Goal: Information Seeking & Learning: Learn about a topic

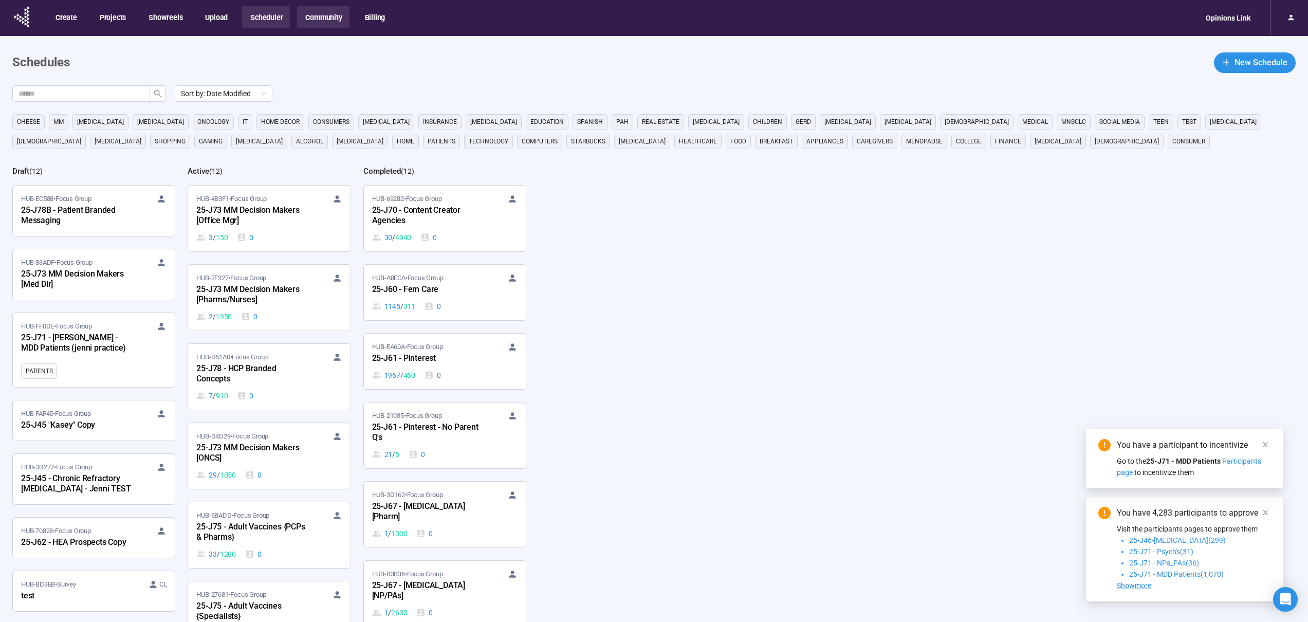
click at [331, 14] on button "Community" at bounding box center [323, 17] width 52 height 22
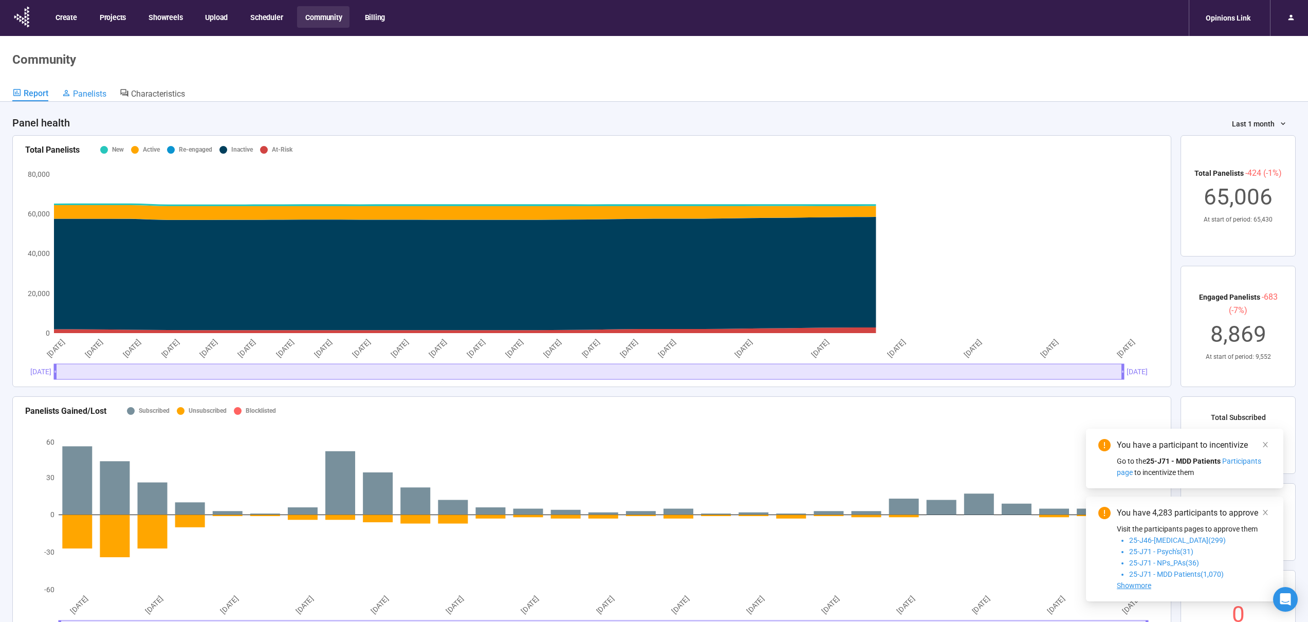
click at [88, 95] on span "Panelists" at bounding box center [89, 94] width 33 height 10
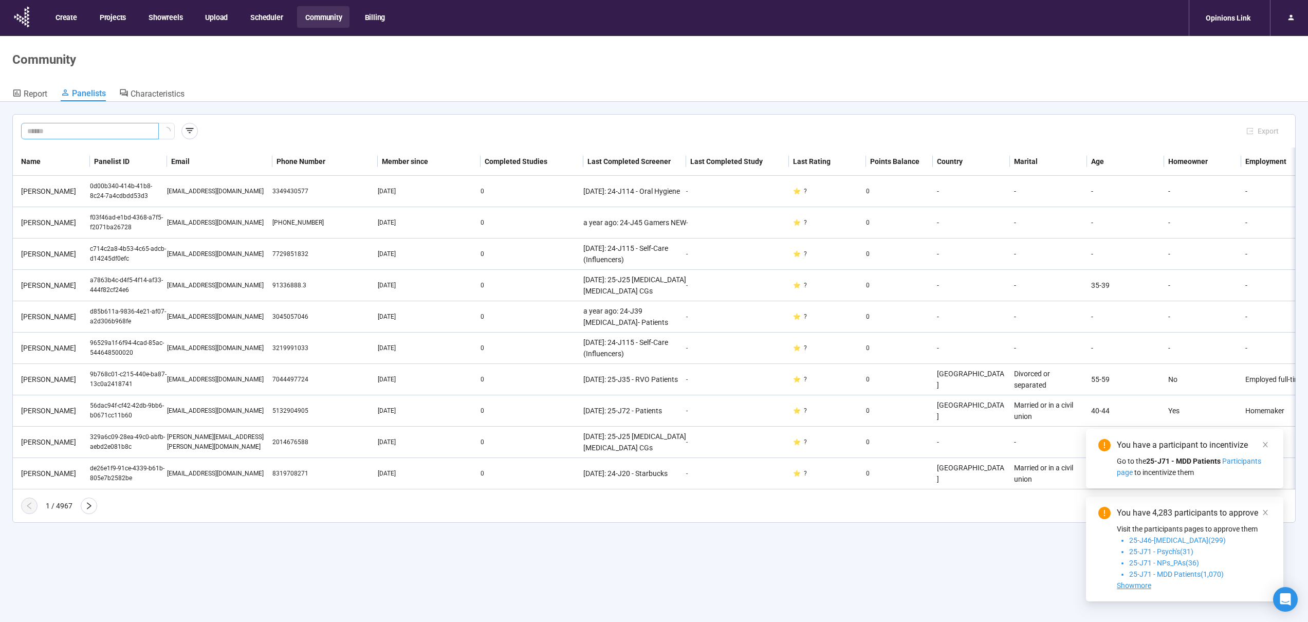
click at [38, 127] on input "text" at bounding box center [85, 130] width 117 height 11
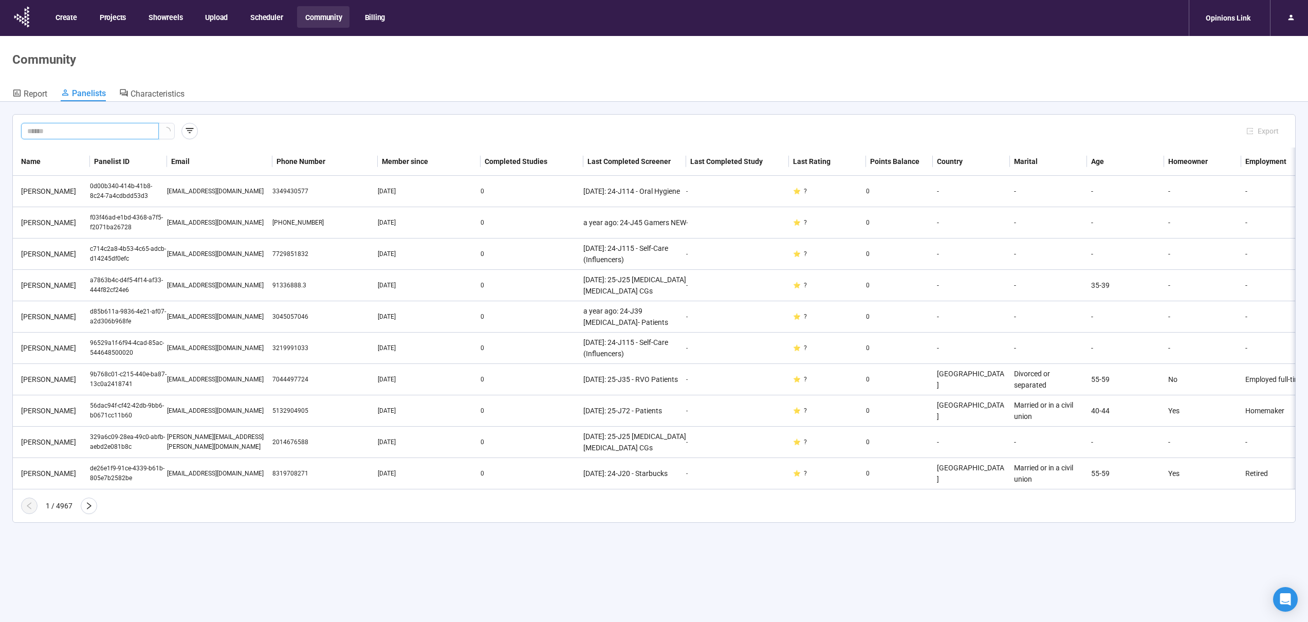
paste input "**********"
type input "**********"
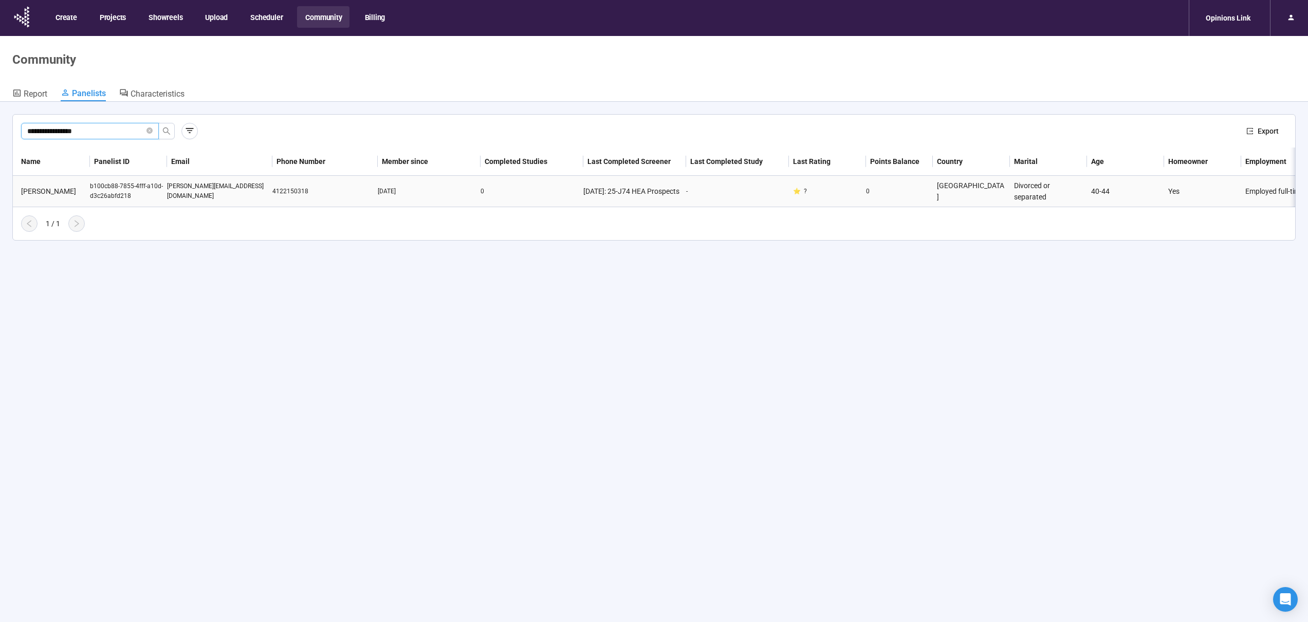
click at [261, 190] on div "[PERSON_NAME][EMAIL_ADDRESS][DOMAIN_NAME]" at bounding box center [219, 191] width 105 height 20
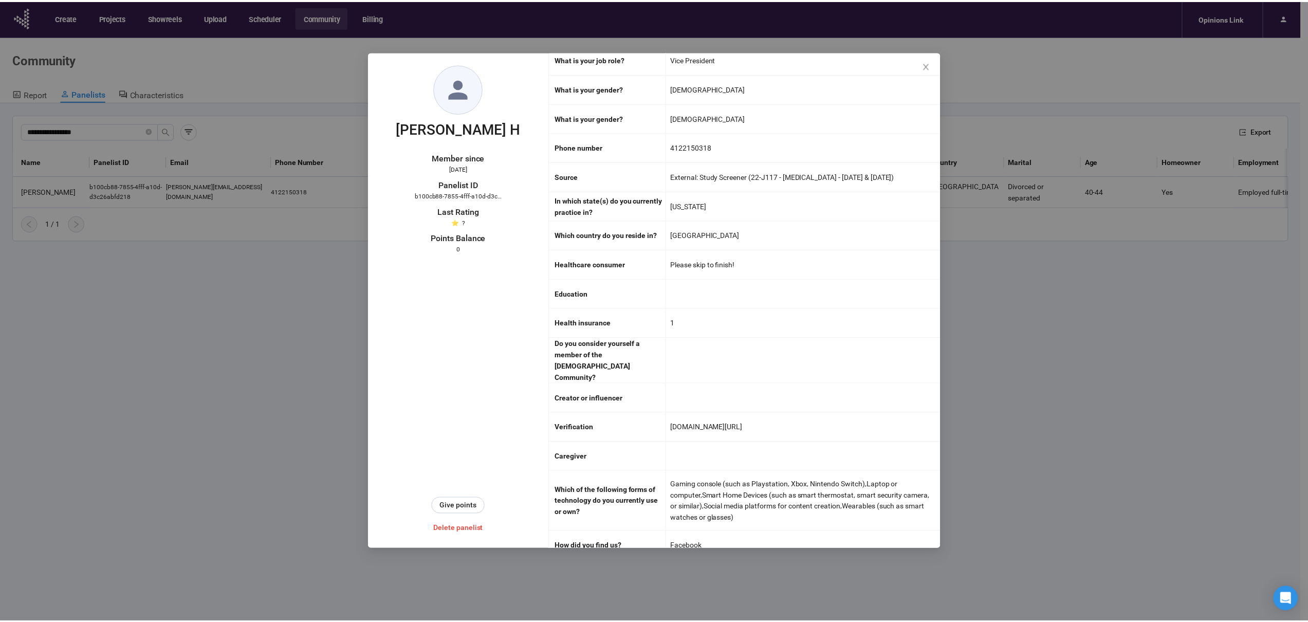
scroll to position [1897, 0]
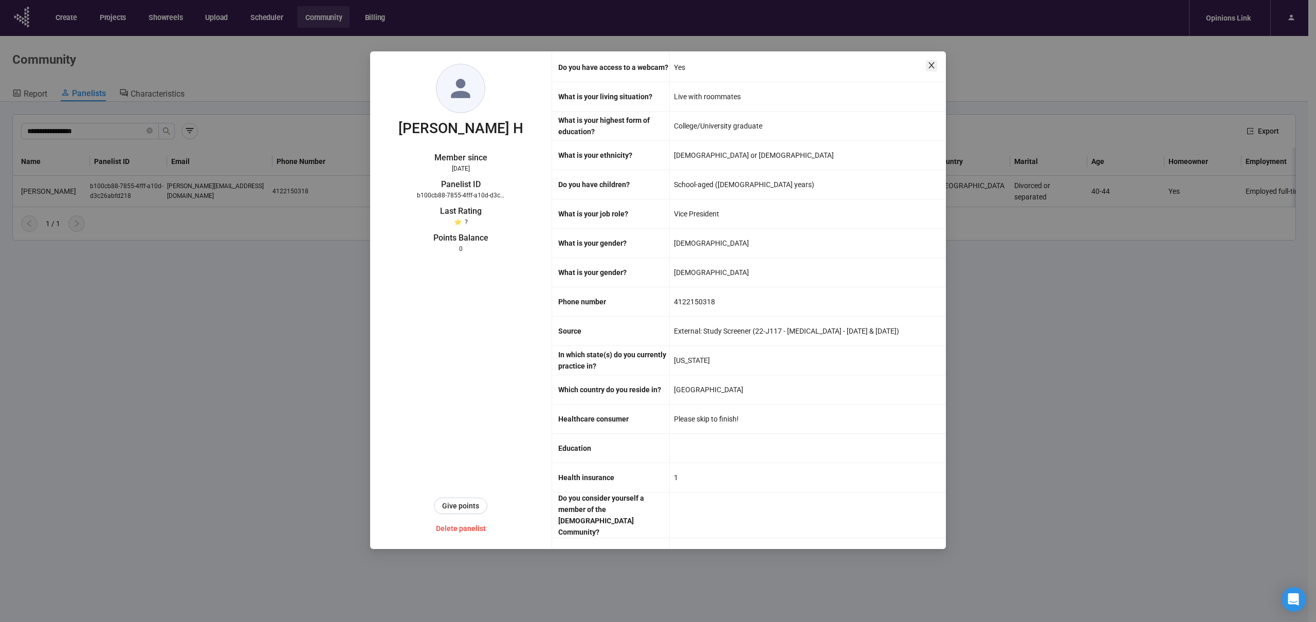
click at [932, 66] on icon "close" at bounding box center [931, 65] width 6 height 6
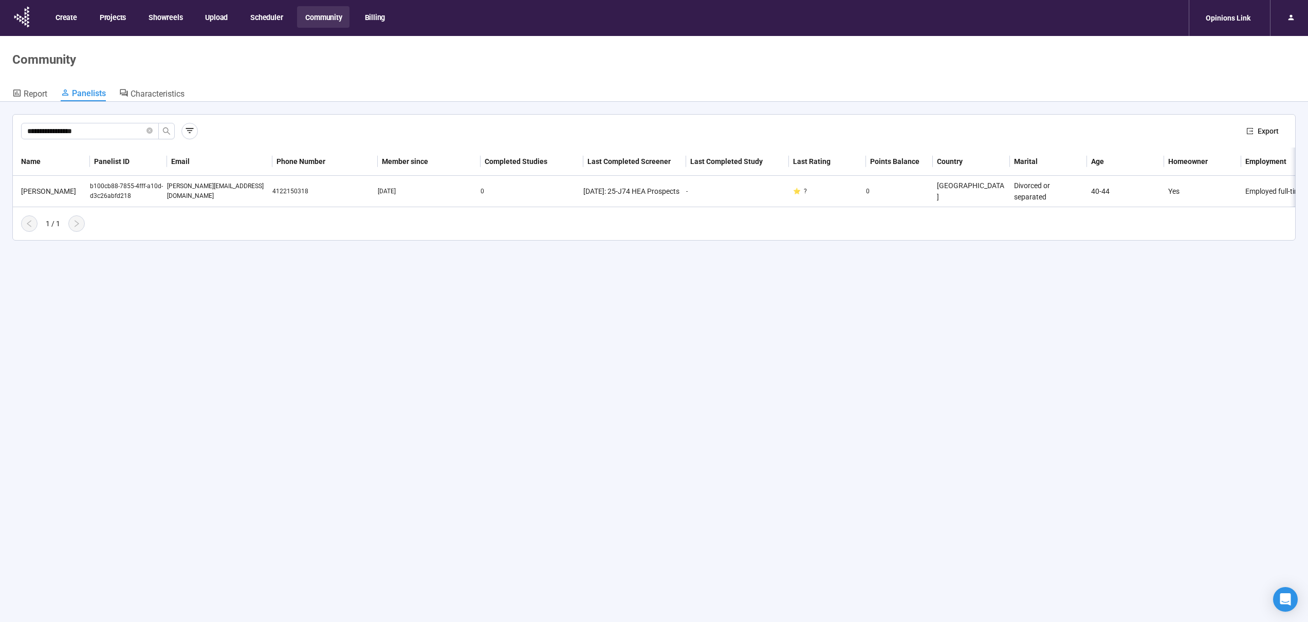
drag, startPoint x: 274, startPoint y: 15, endPoint x: 300, endPoint y: 48, distance: 42.5
click at [274, 15] on button "Scheduler" at bounding box center [266, 17] width 48 height 22
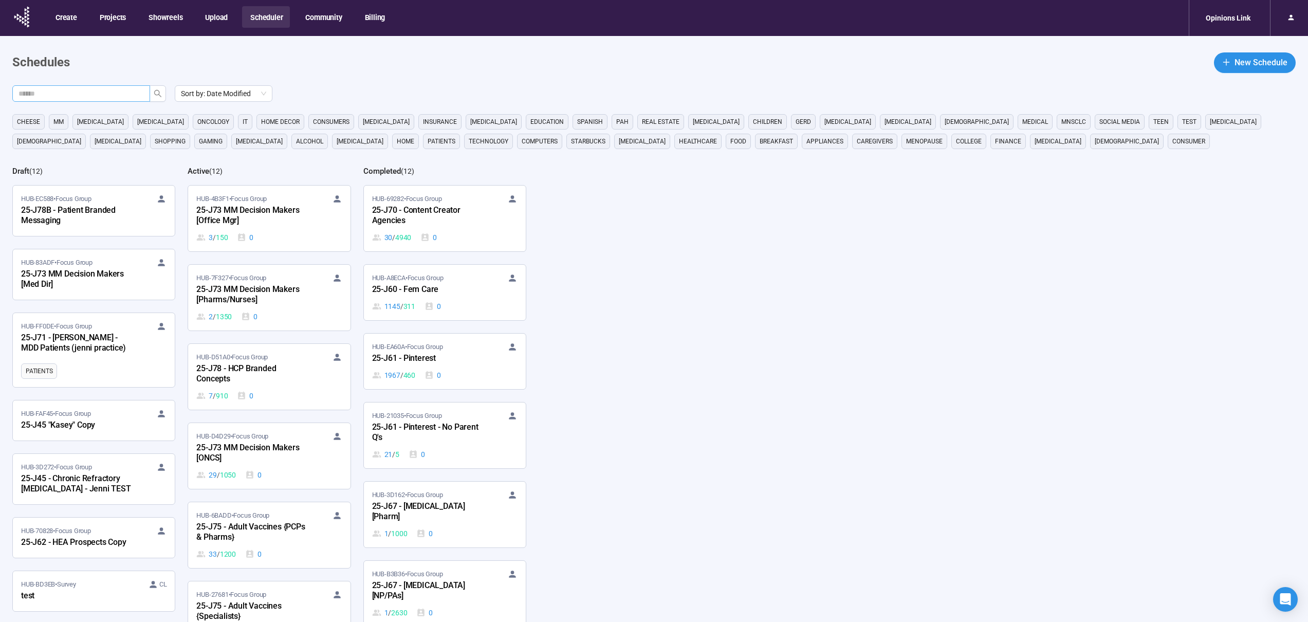
drag, startPoint x: 113, startPoint y: 102, endPoint x: 108, endPoint y: 97, distance: 7.0
click at [112, 102] on div "Sort by: Date Modified cheese MM [MEDICAL_DATA] [MEDICAL_DATA] oncology it home…" at bounding box center [660, 386] width 1296 height 602
click at [108, 96] on input "text" at bounding box center [77, 93] width 117 height 11
type input "***"
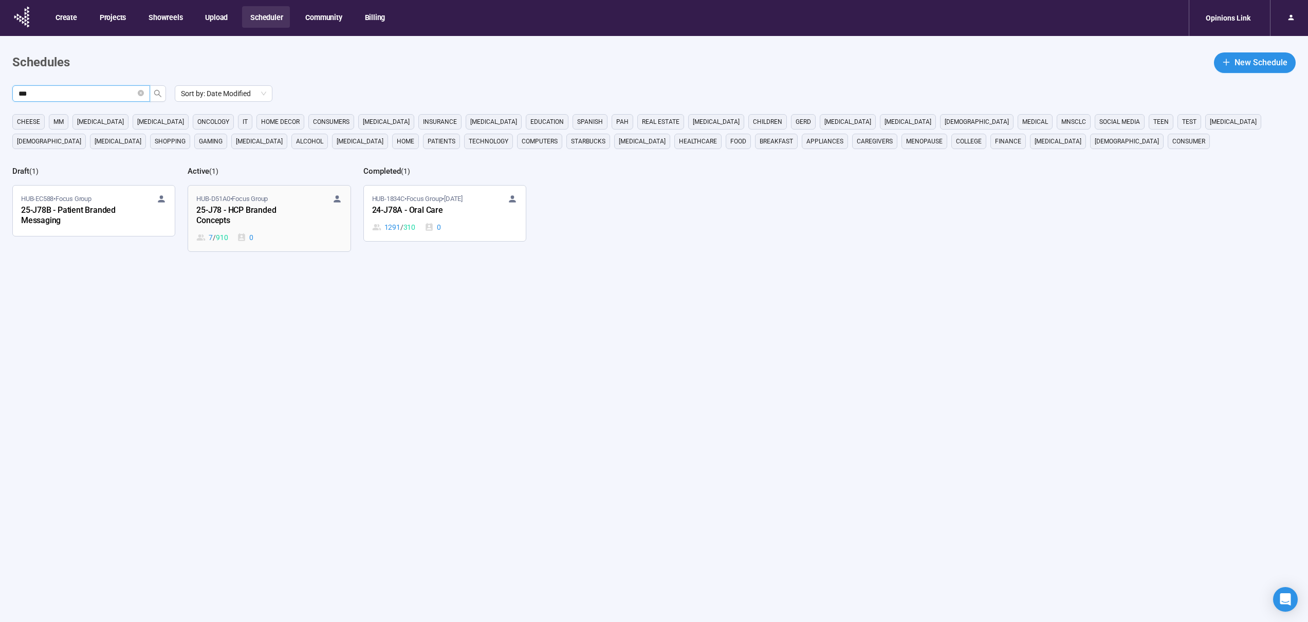
click at [323, 231] on div "HUB-D51A0 • Focus Group 25-J78 - HCP Branded Concepts 7 / 910 0" at bounding box center [268, 218] width 145 height 49
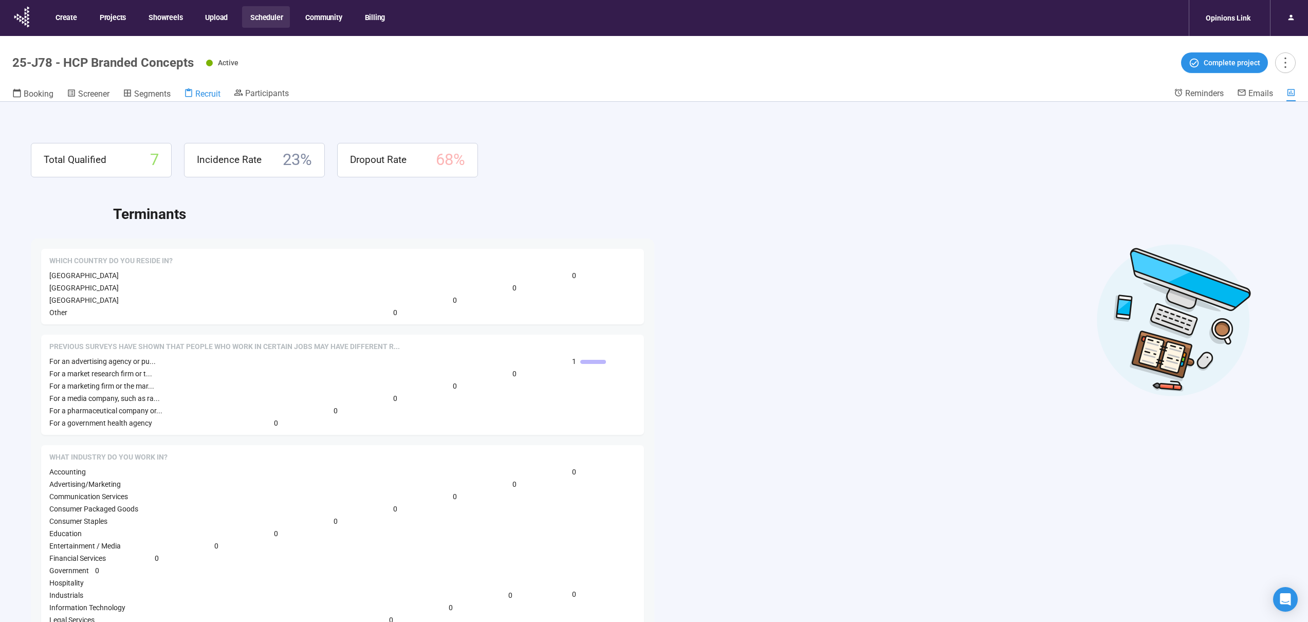
click at [207, 96] on span "Recruit" at bounding box center [207, 94] width 25 height 10
click at [140, 94] on span "Segments" at bounding box center [152, 94] width 36 height 10
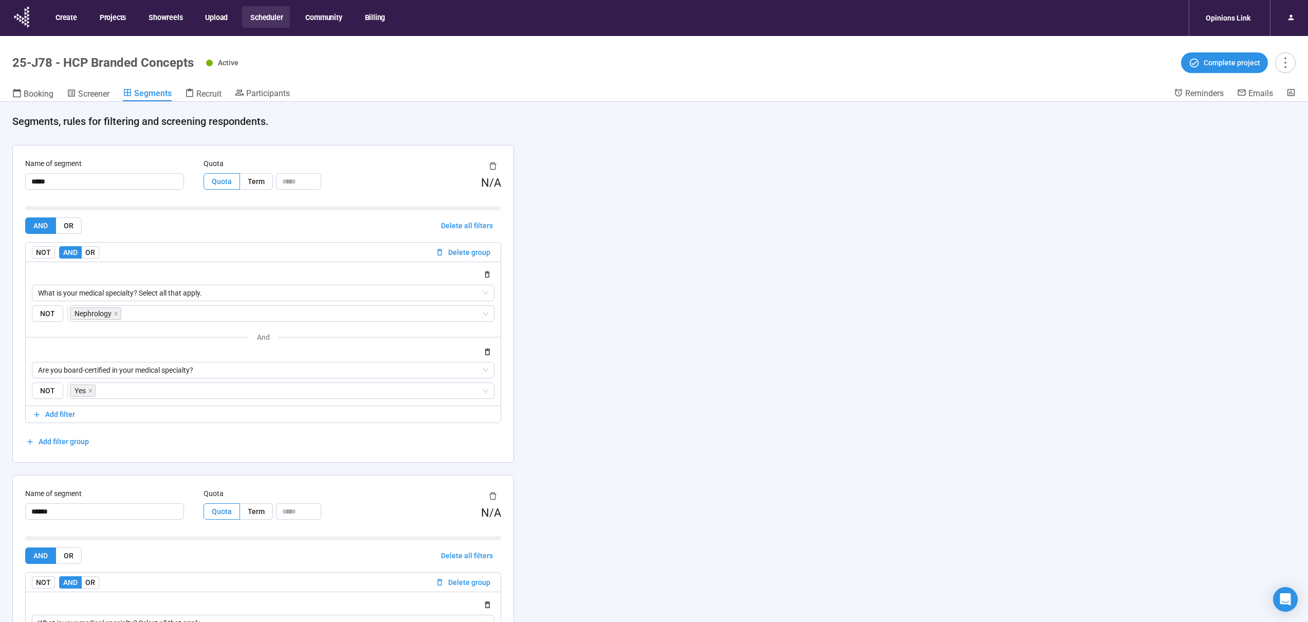
click at [277, 15] on button "Scheduler" at bounding box center [266, 17] width 48 height 22
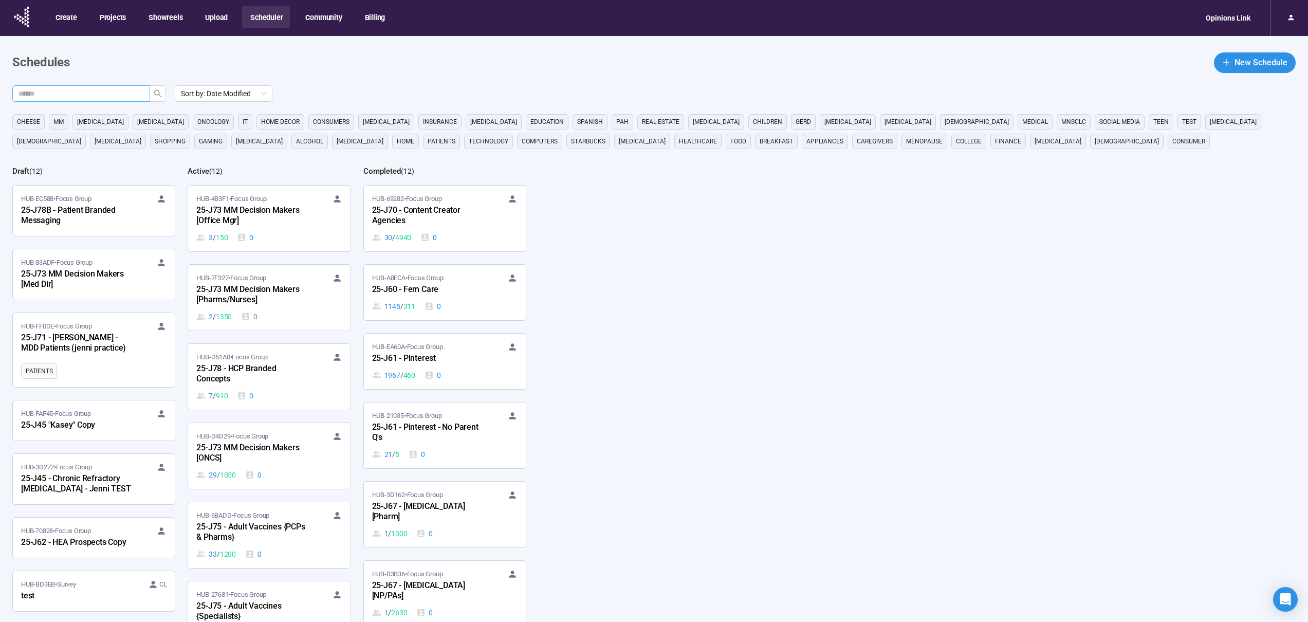
click at [130, 97] on input "text" at bounding box center [77, 93] width 117 height 11
type input "***"
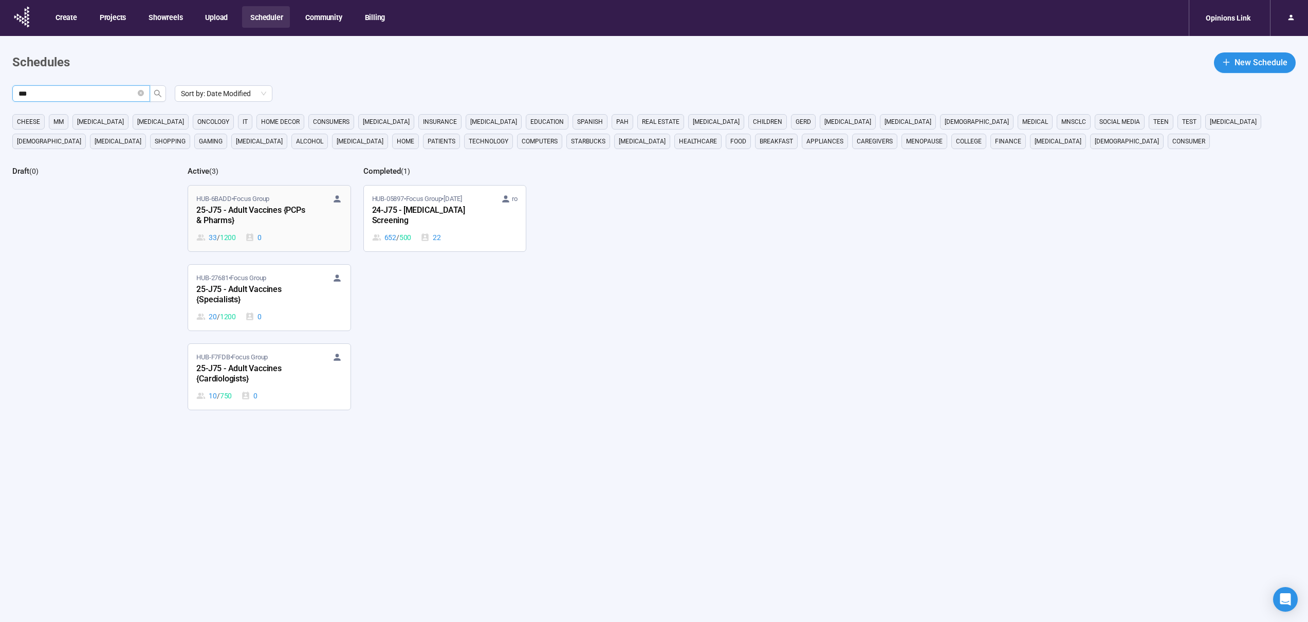
click at [296, 234] on div "33 / 1200 0" at bounding box center [268, 237] width 145 height 11
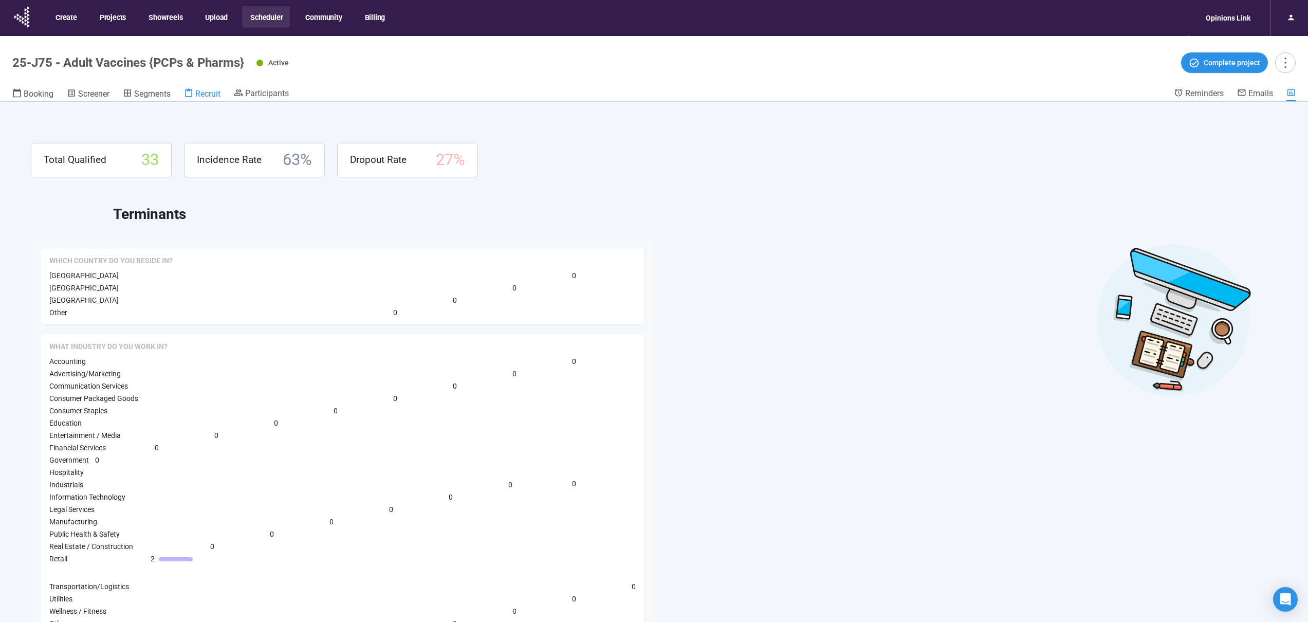
click at [206, 91] on span "Recruit" at bounding box center [207, 94] width 25 height 10
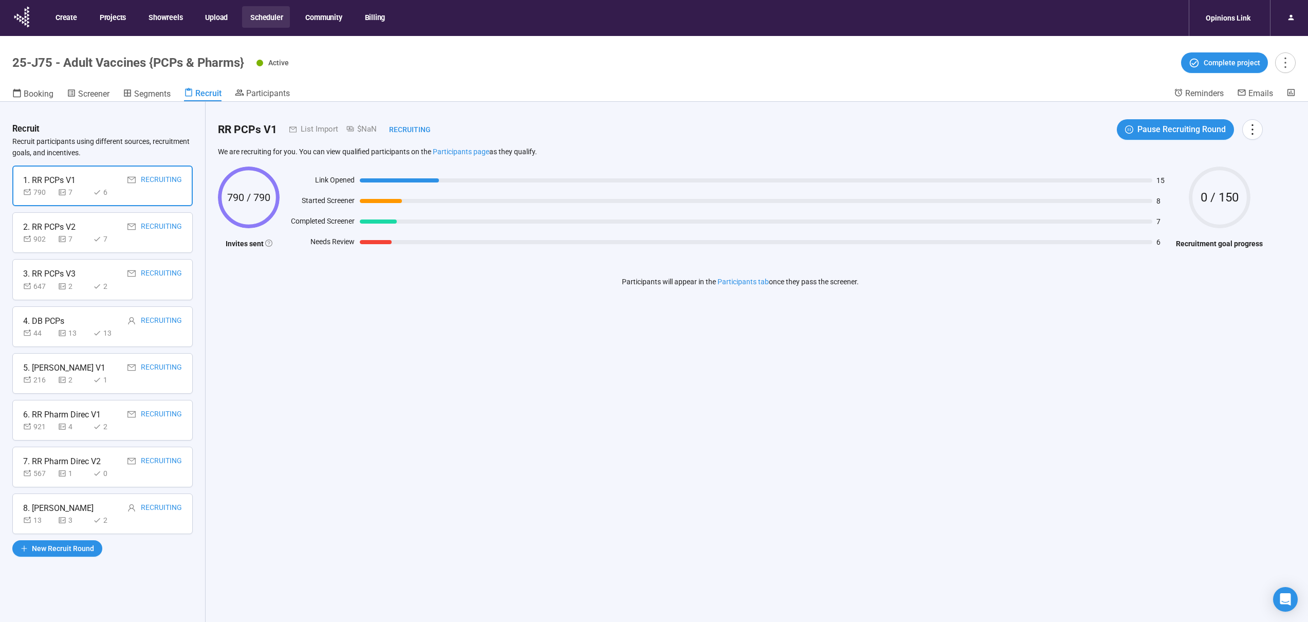
click at [89, 505] on div "8. [PERSON_NAME] Recruiting" at bounding box center [102, 508] width 159 height 13
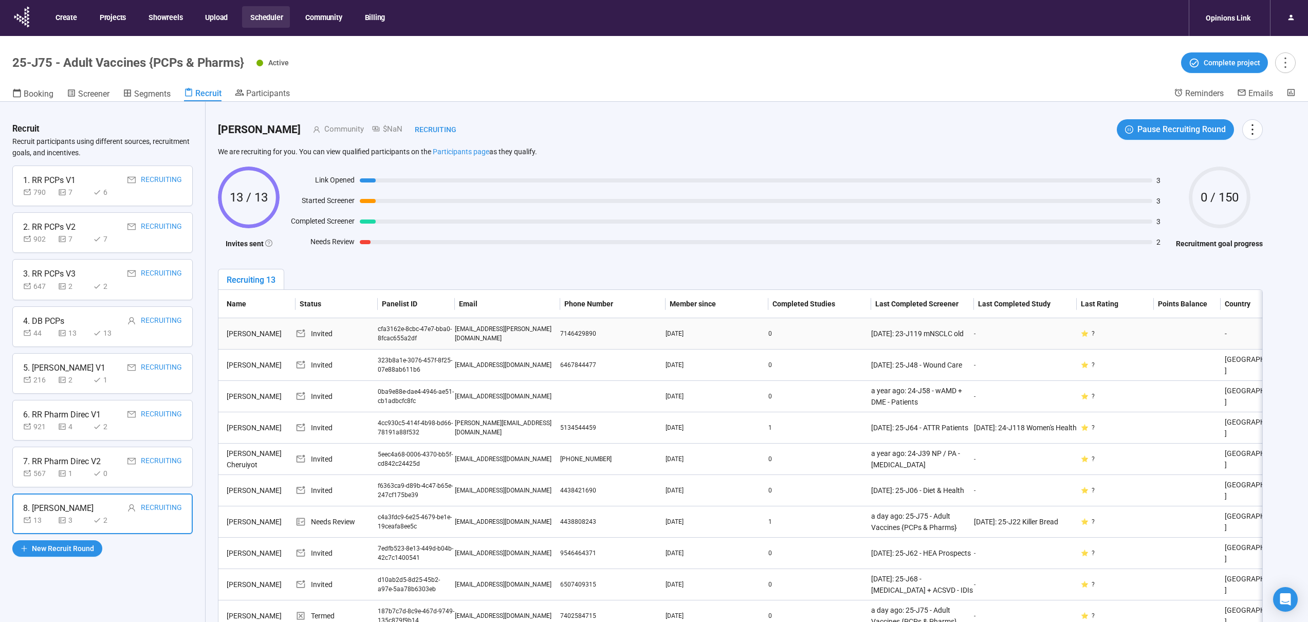
scroll to position [40, 0]
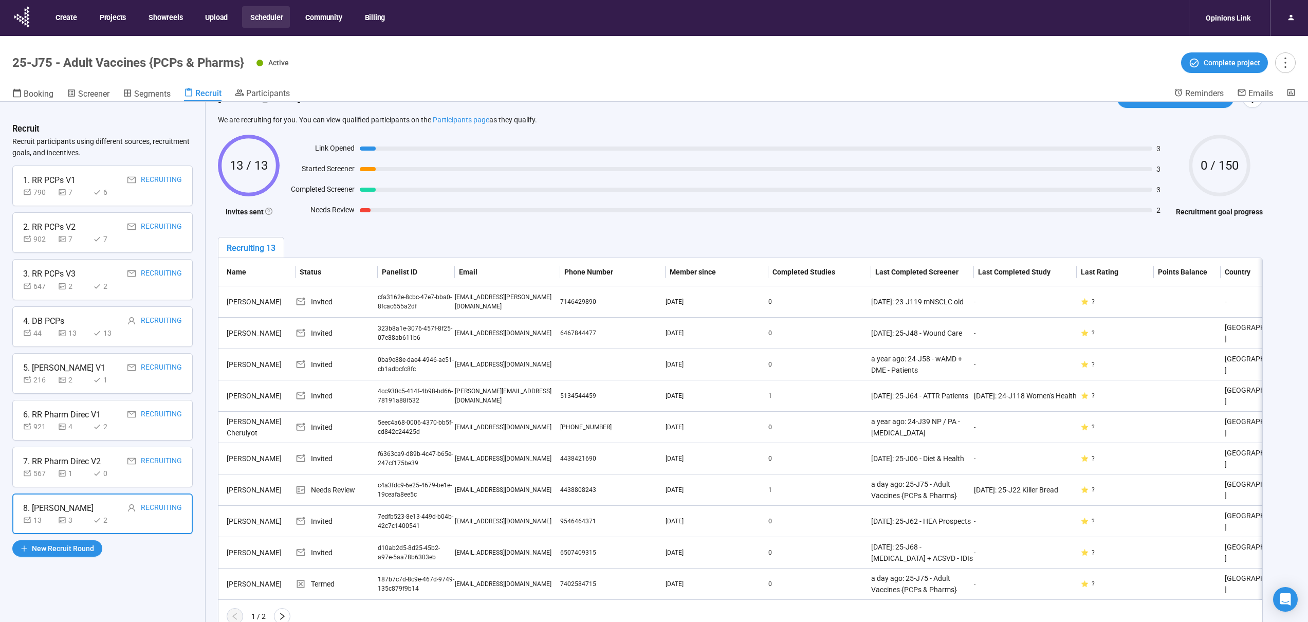
click at [530, 207] on div "2" at bounding box center [765, 209] width 811 height 11
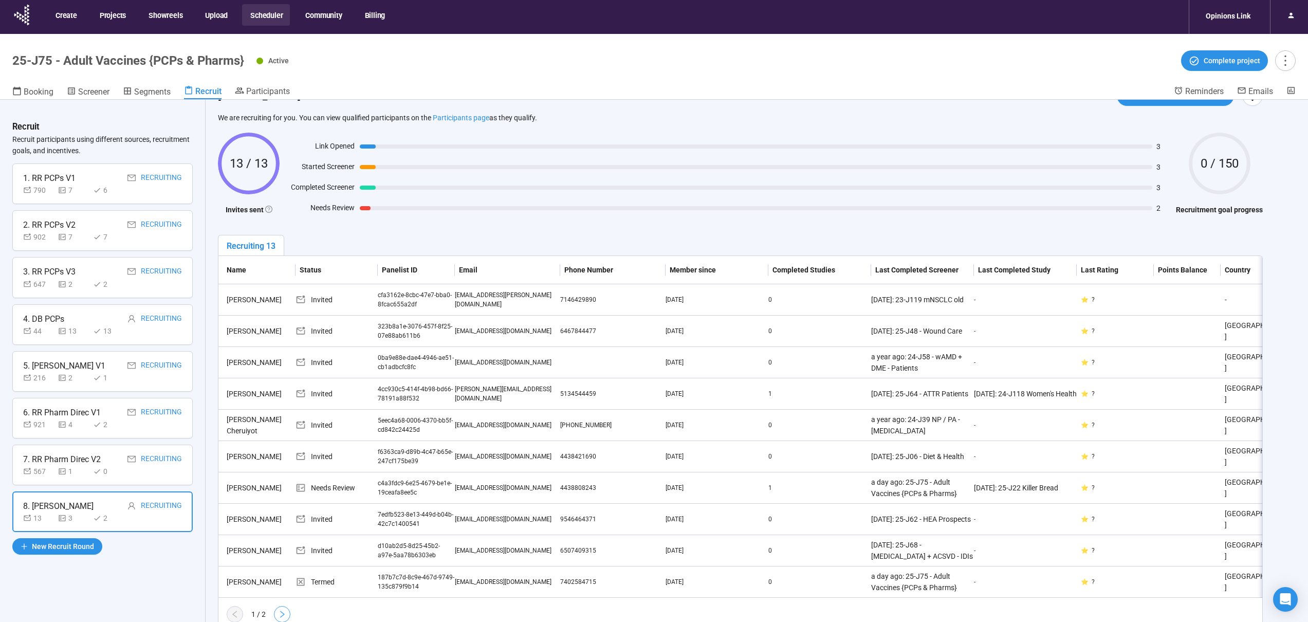
click at [284, 617] on icon "right" at bounding box center [282, 614] width 8 height 8
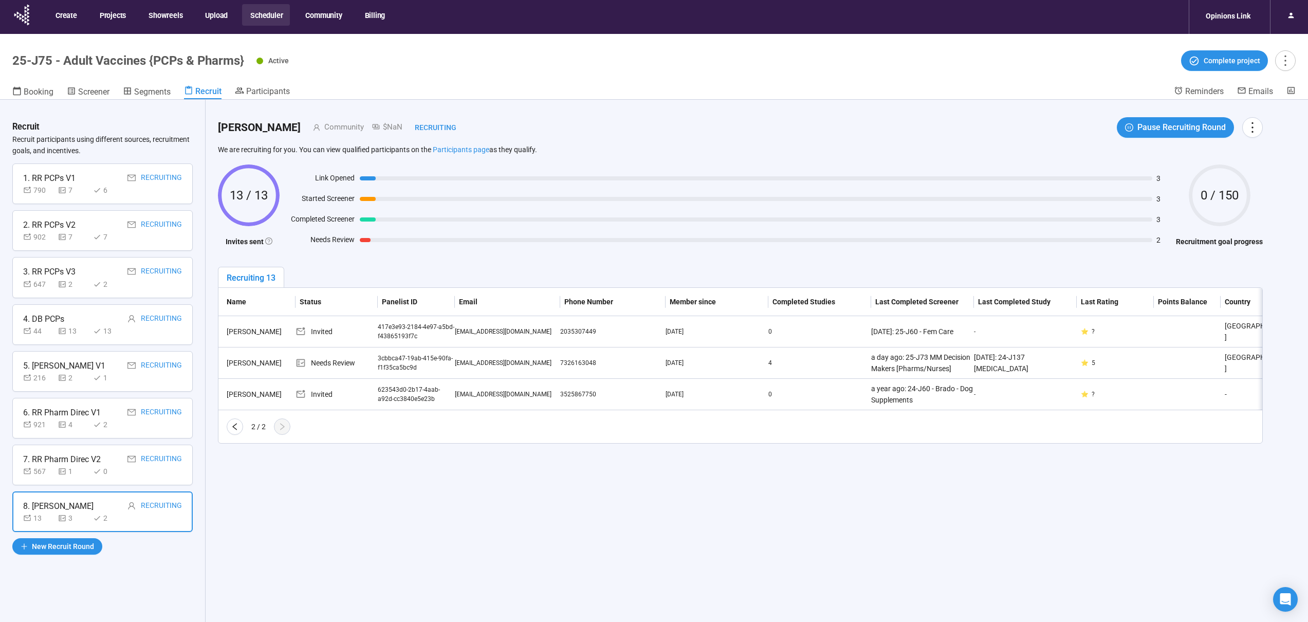
scroll to position [0, 0]
click at [108, 471] on div "0" at bounding box center [108, 471] width 31 height 11
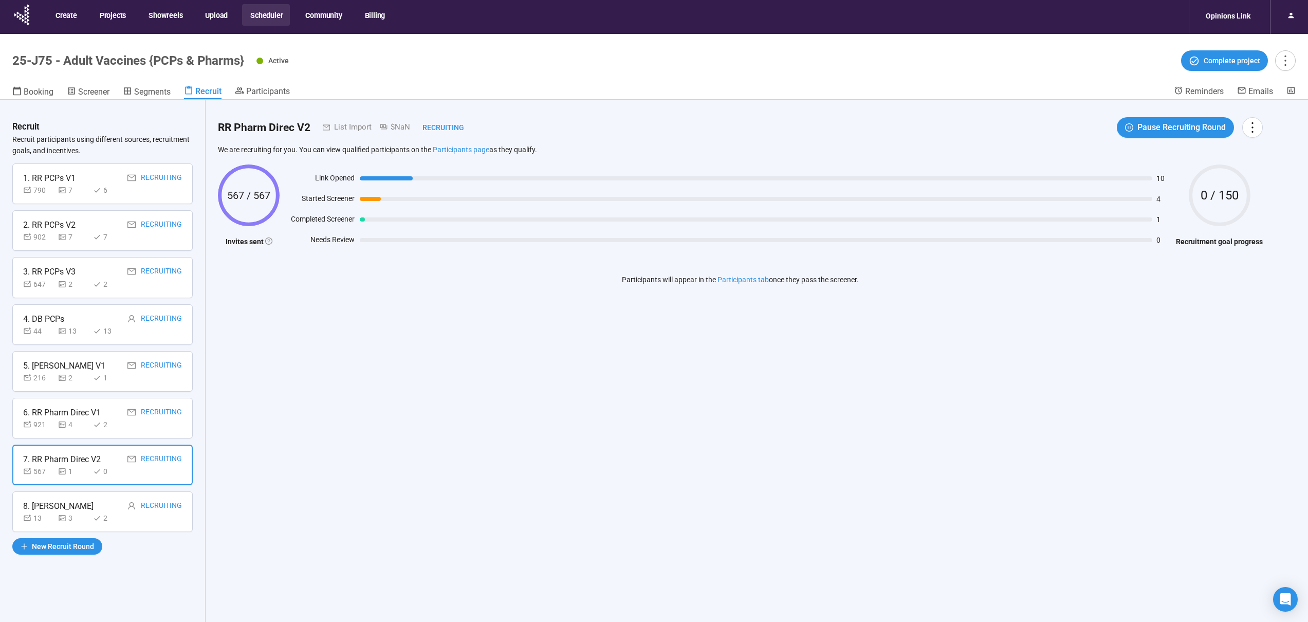
click at [101, 321] on div "4. DB PCPs Recruiting" at bounding box center [102, 319] width 159 height 13
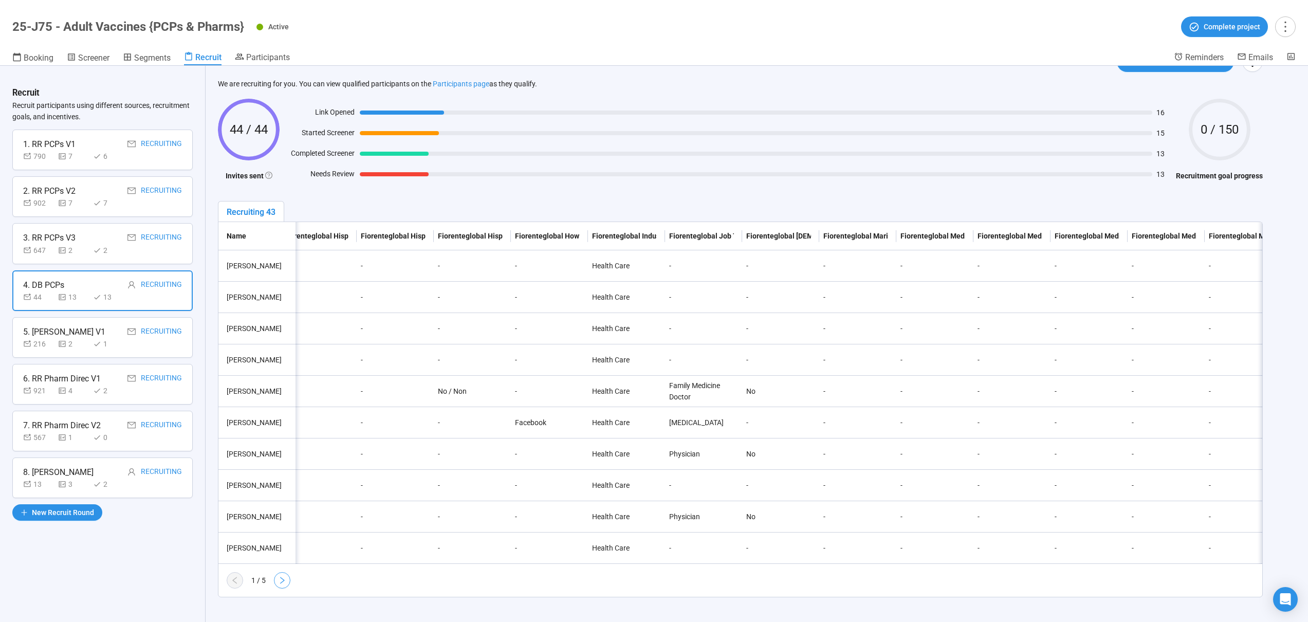
click at [280, 579] on icon "right" at bounding box center [282, 580] width 8 height 8
click at [277, 583] on button "button" at bounding box center [282, 580] width 16 height 16
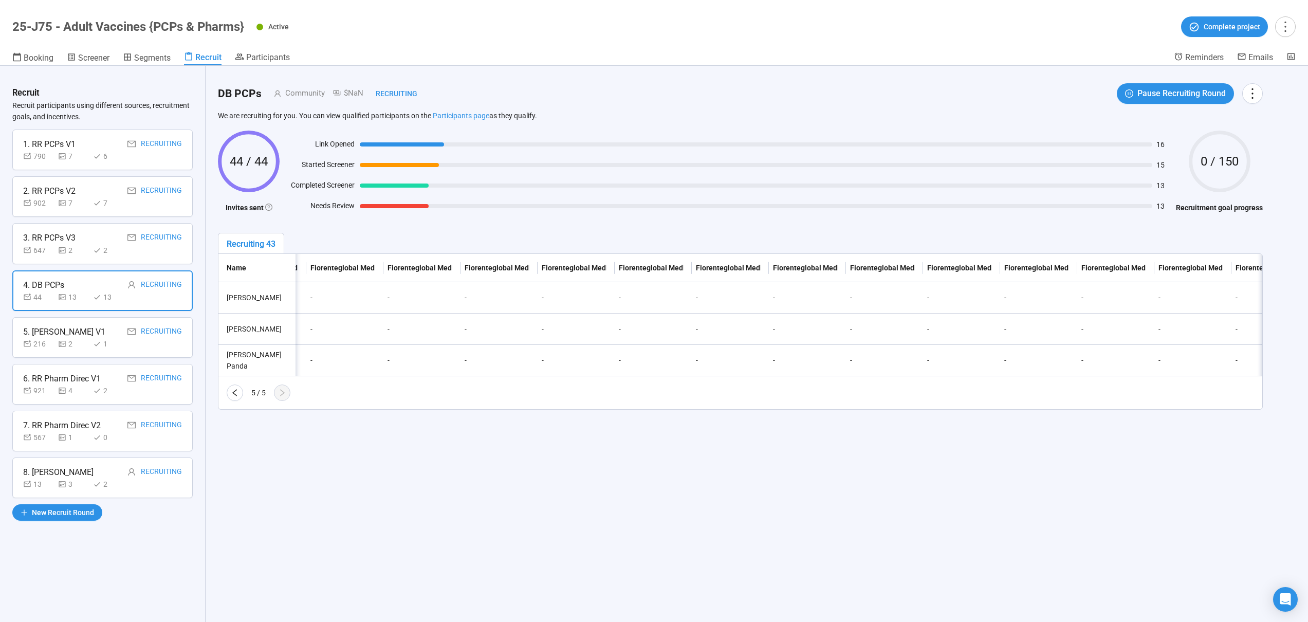
scroll to position [0, 19567]
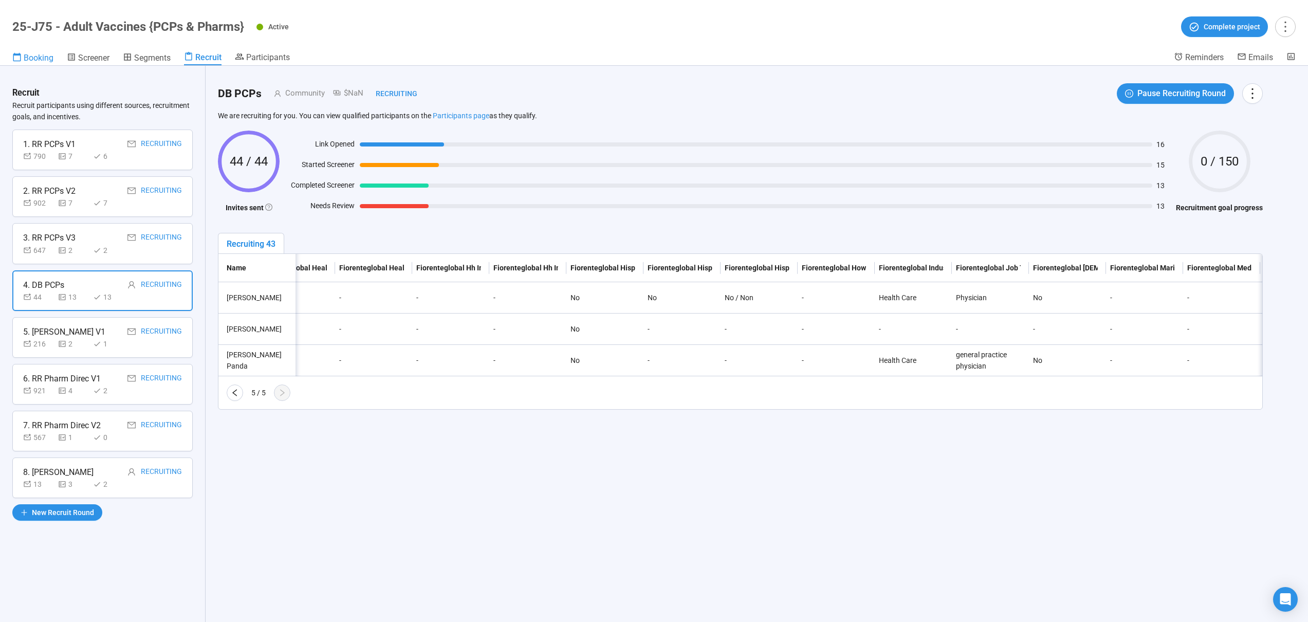
click at [18, 54] on icon at bounding box center [17, 57] width 8 height 9
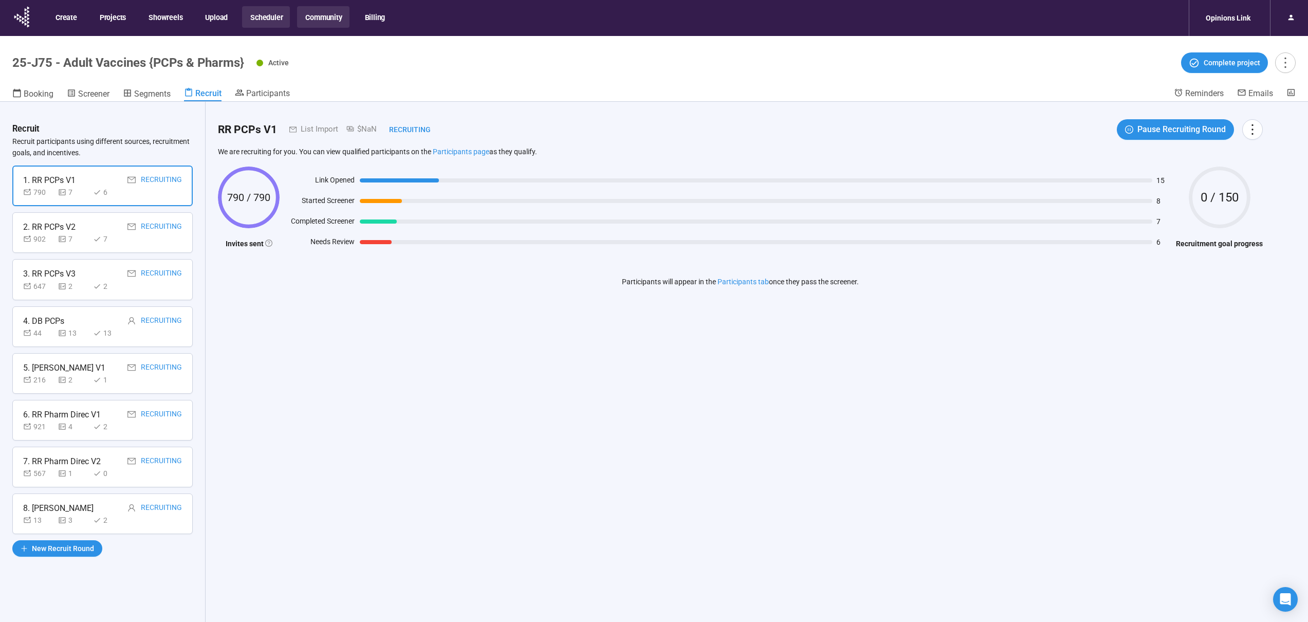
click at [310, 22] on button "Community" at bounding box center [323, 17] width 52 height 22
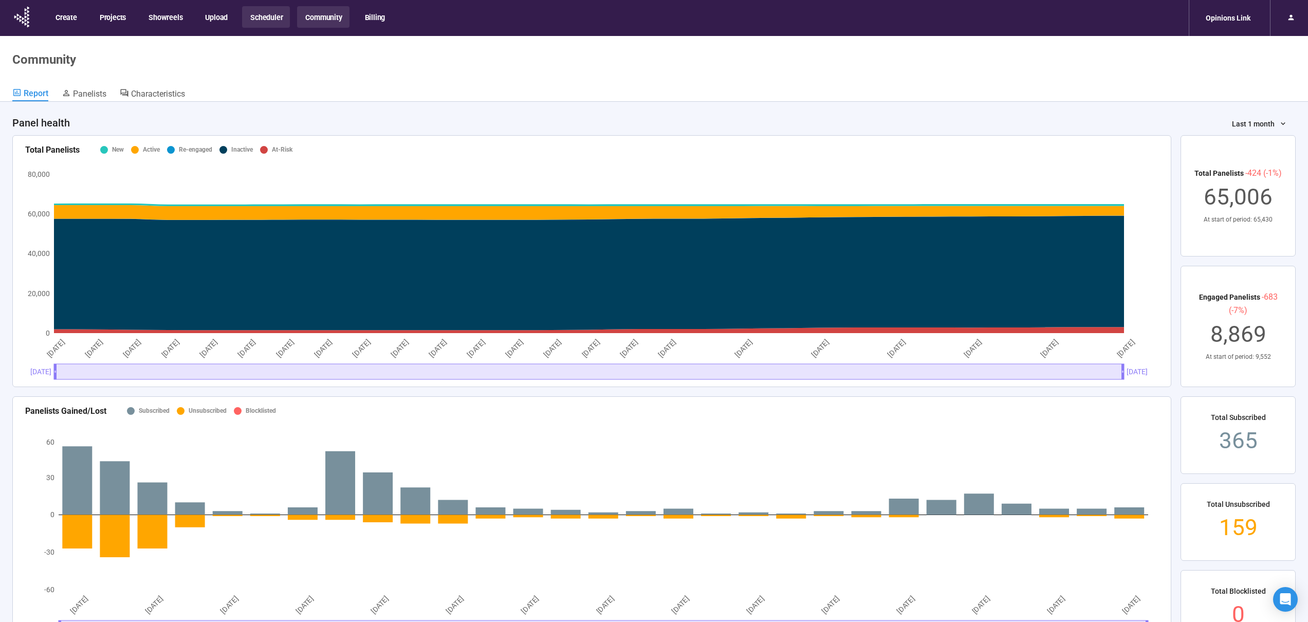
click at [250, 22] on button "Scheduler" at bounding box center [266, 17] width 48 height 22
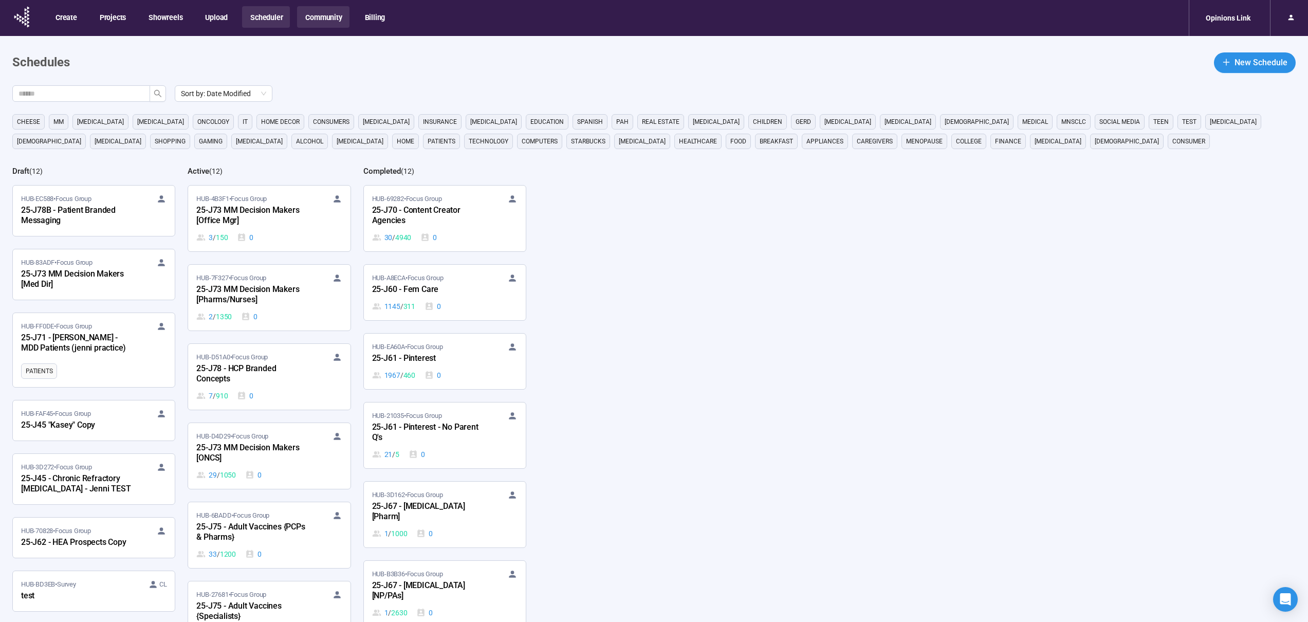
click at [310, 19] on button "Community" at bounding box center [323, 17] width 52 height 22
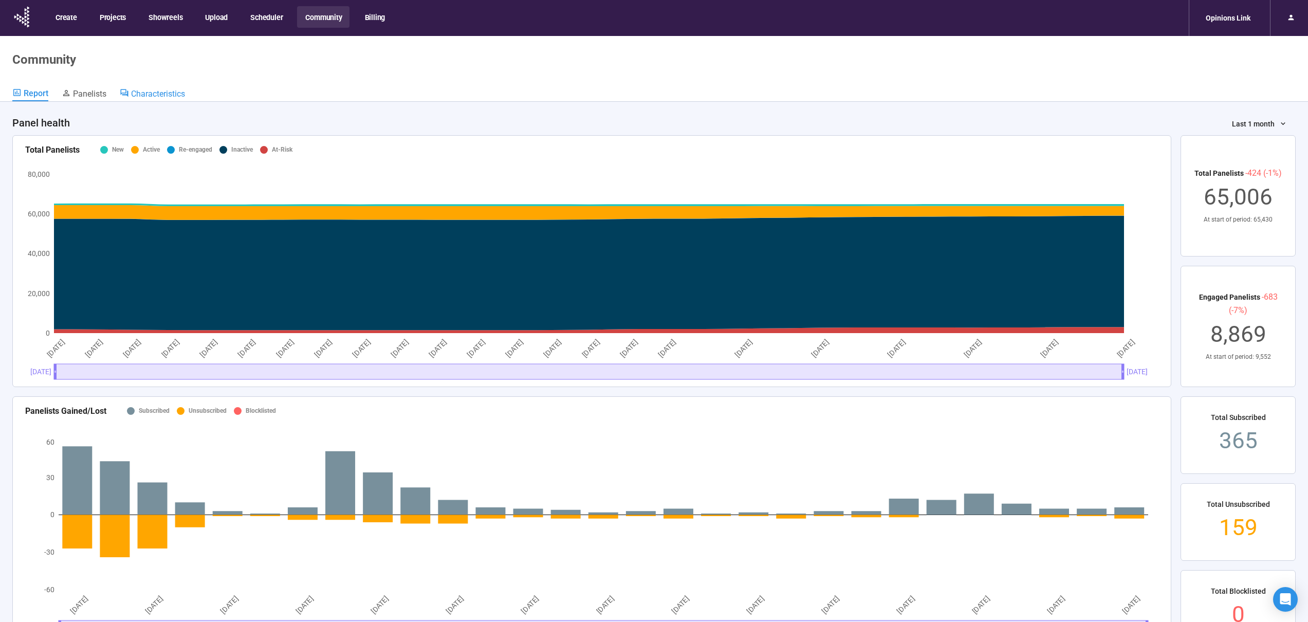
click at [163, 91] on span "Characteristics" at bounding box center [158, 94] width 54 height 10
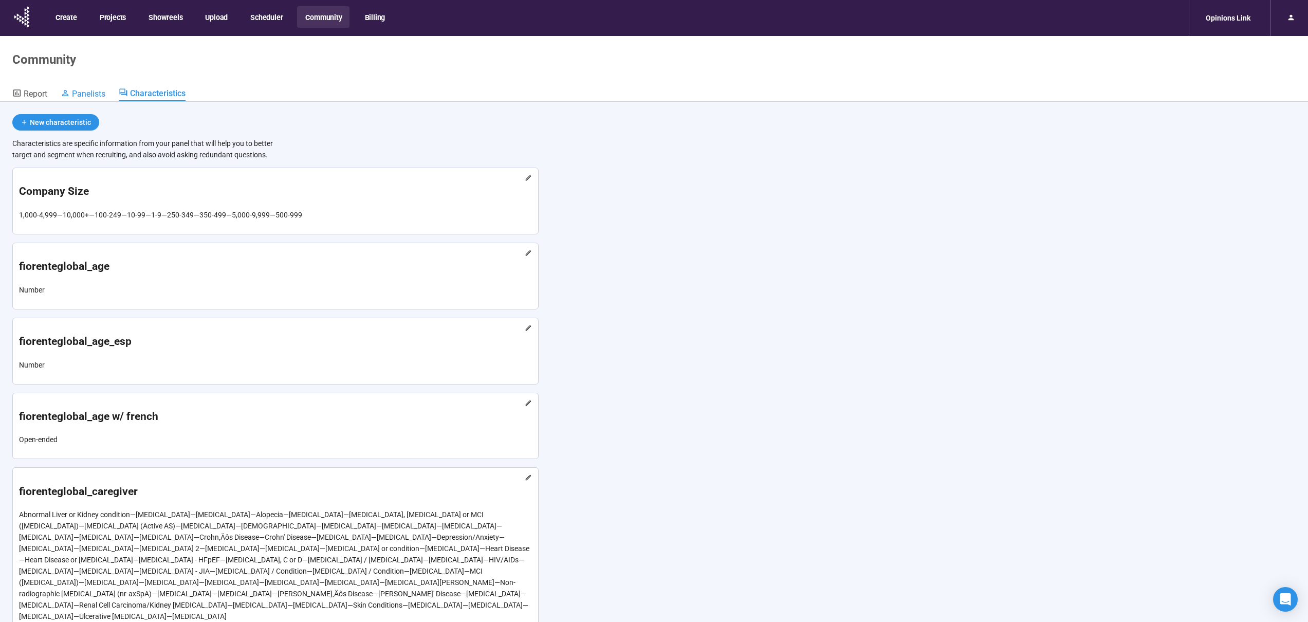
click at [100, 96] on span "Panelists" at bounding box center [88, 94] width 33 height 10
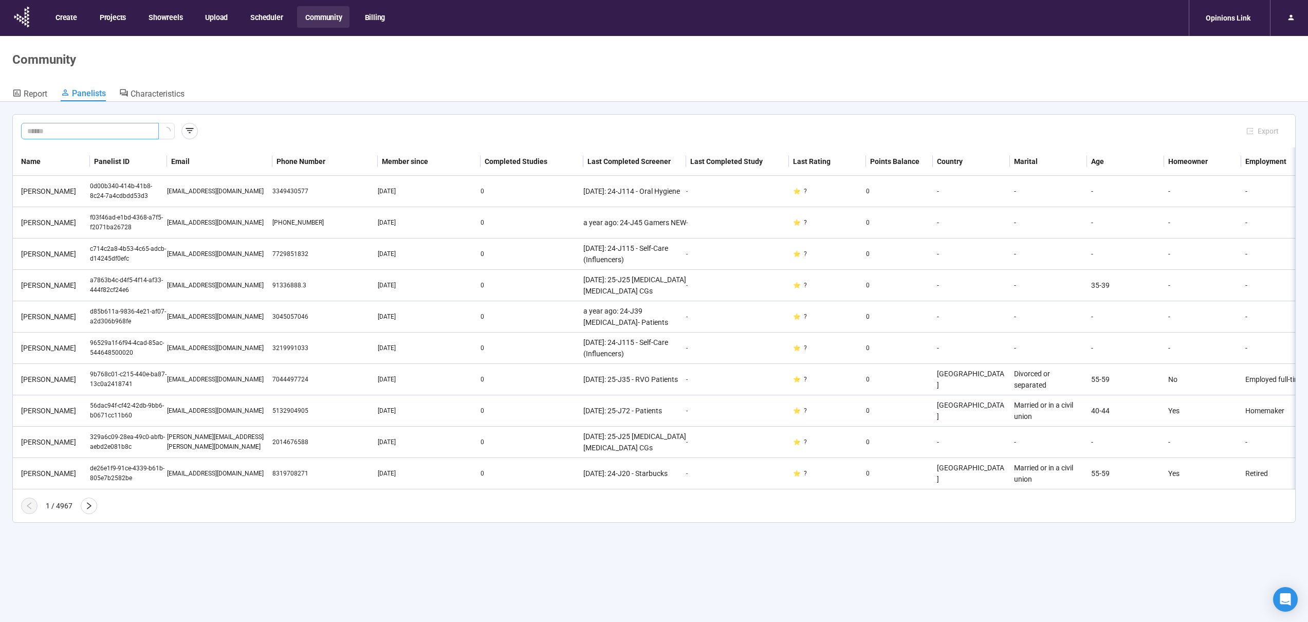
click at [126, 130] on input "text" at bounding box center [85, 130] width 117 height 11
click at [129, 131] on input "text" at bounding box center [85, 130] width 117 height 11
paste input "**********"
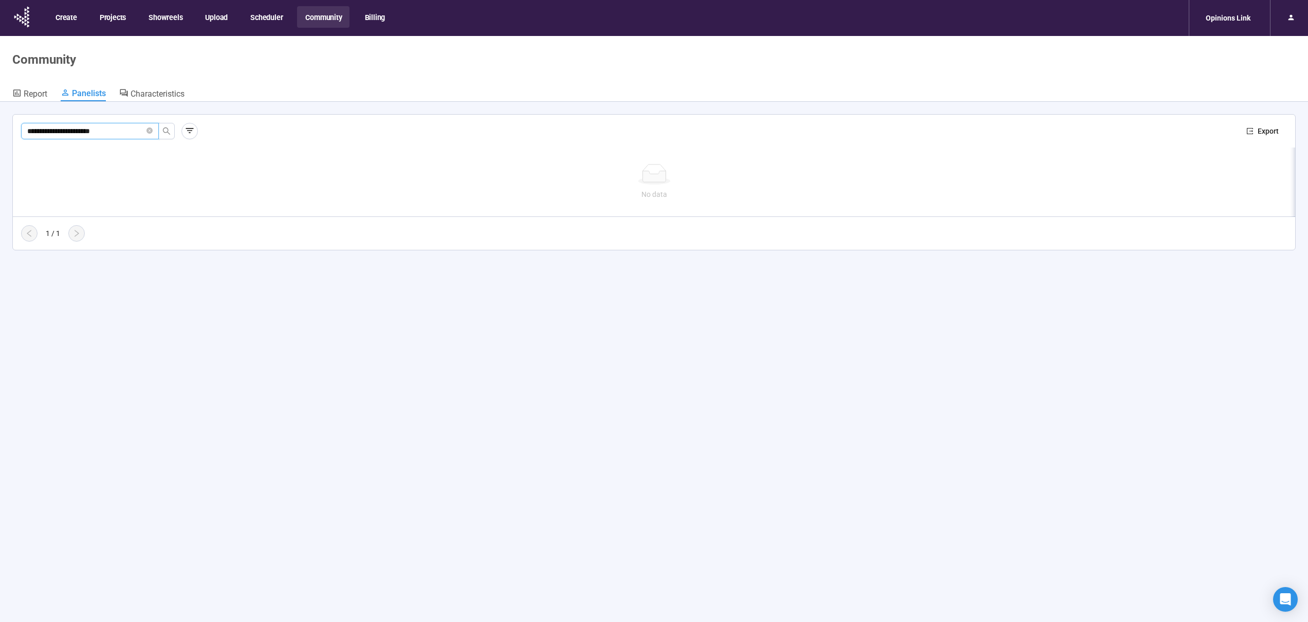
drag, startPoint x: 49, startPoint y: 134, endPoint x: -21, endPoint y: 129, distance: 70.1
click at [0, 129] on html "**********" at bounding box center [654, 329] width 1308 height 658
type input "**********"
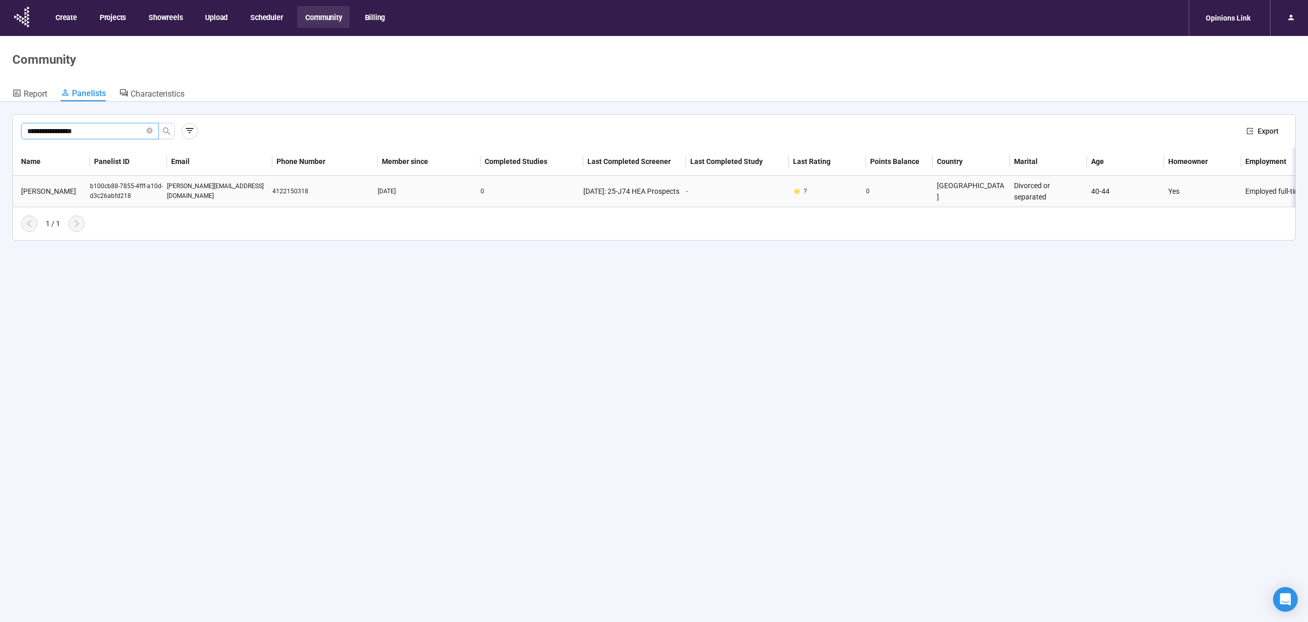
click at [248, 195] on div "[PERSON_NAME][EMAIL_ADDRESS][DOMAIN_NAME]" at bounding box center [219, 191] width 105 height 20
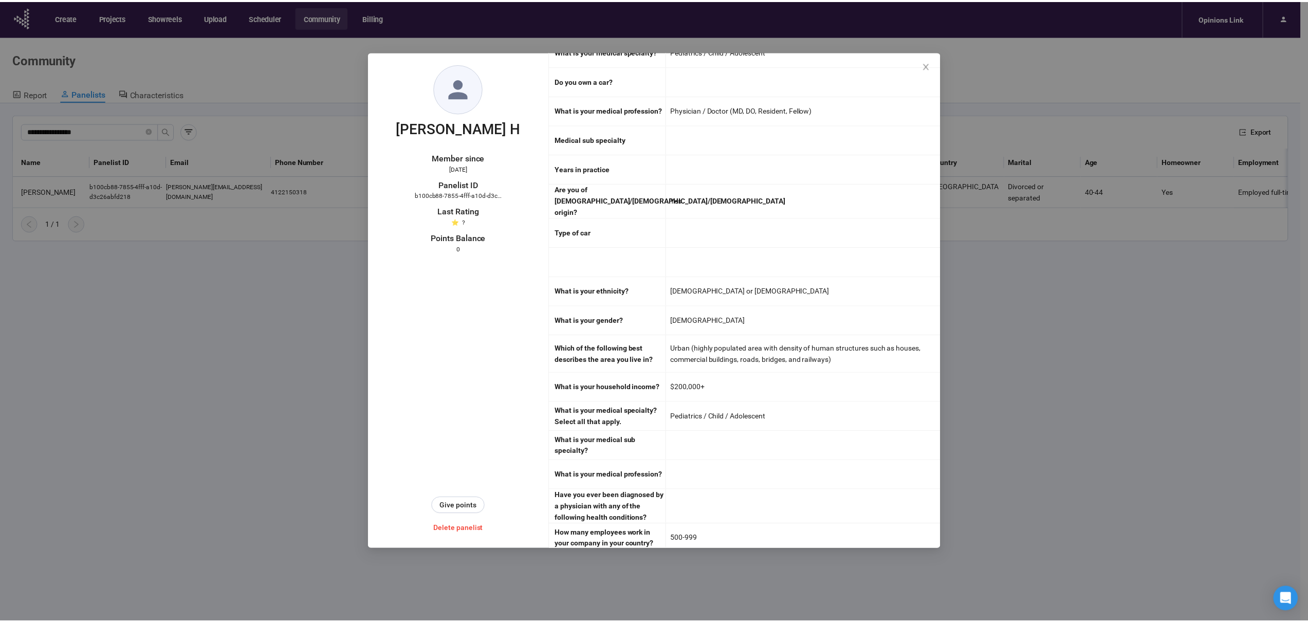
scroll to position [3400, 0]
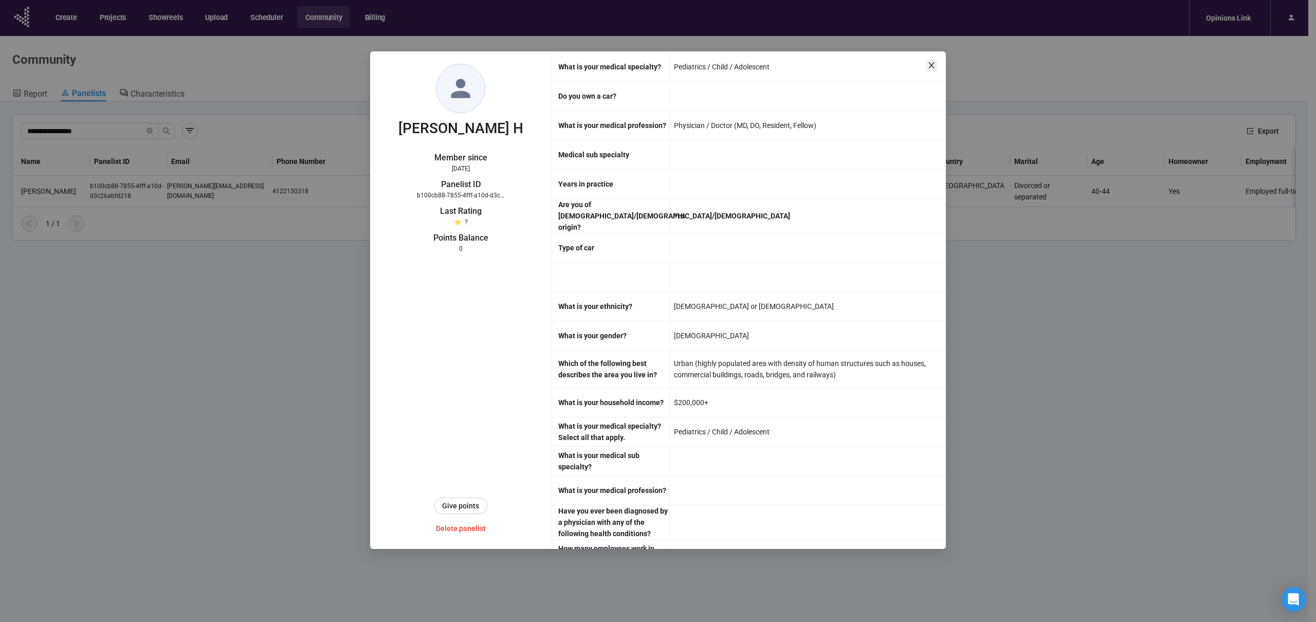
click at [930, 65] on icon "close" at bounding box center [931, 65] width 8 height 8
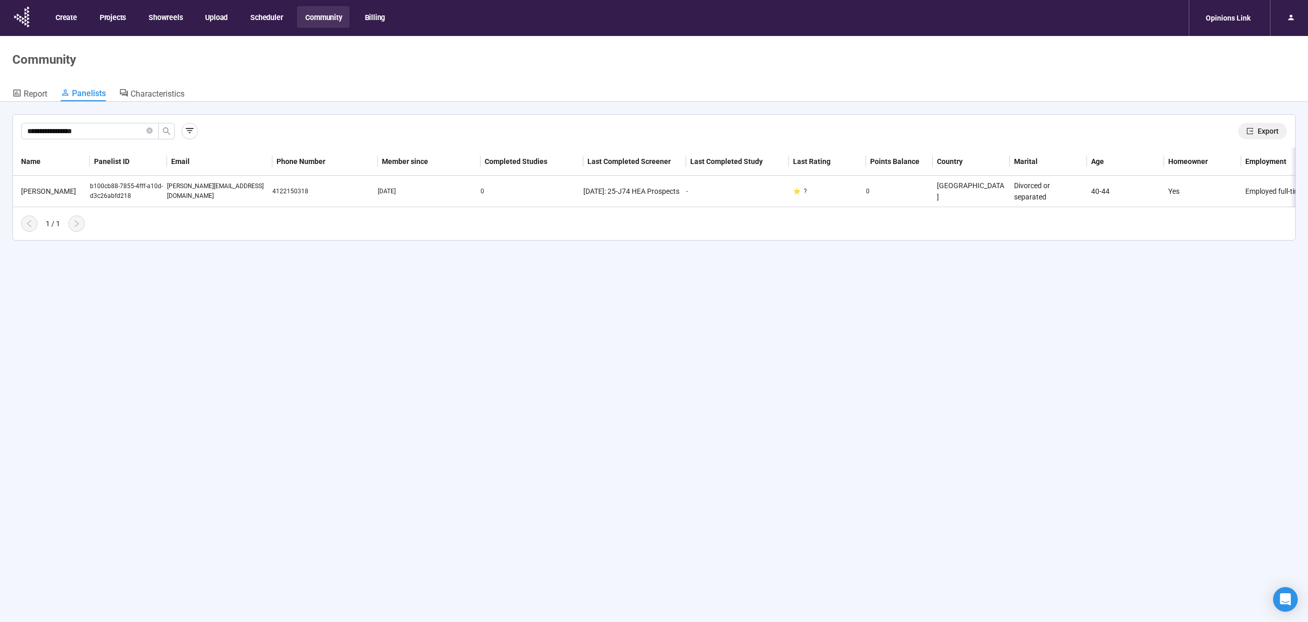
click at [1258, 131] on span "Export" at bounding box center [1268, 130] width 21 height 11
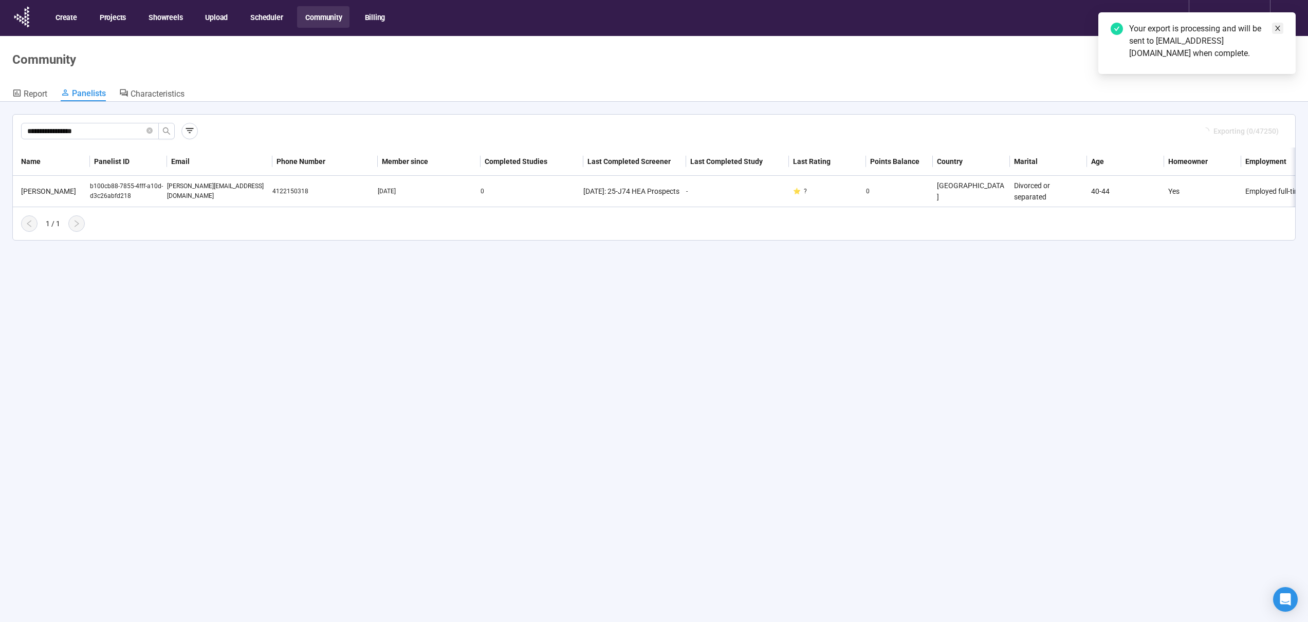
click at [1279, 28] on icon "close" at bounding box center [1277, 28] width 7 height 7
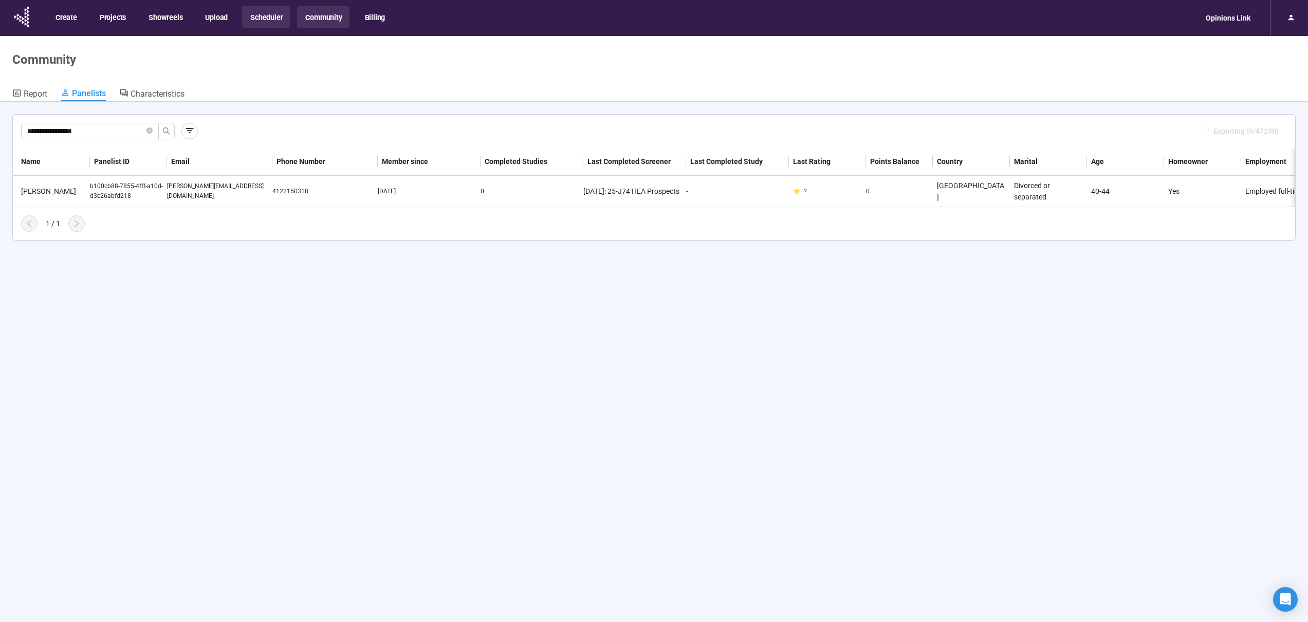
click at [270, 16] on button "Scheduler" at bounding box center [266, 17] width 48 height 22
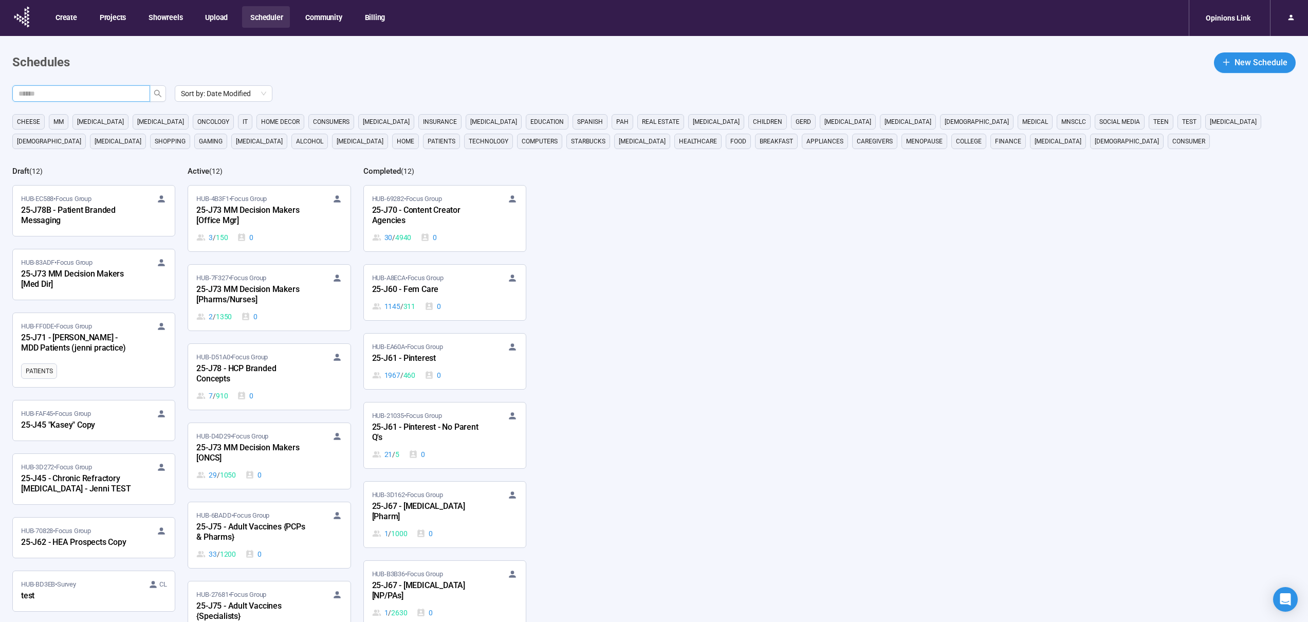
click at [93, 95] on input "text" at bounding box center [77, 93] width 117 height 11
type input "***"
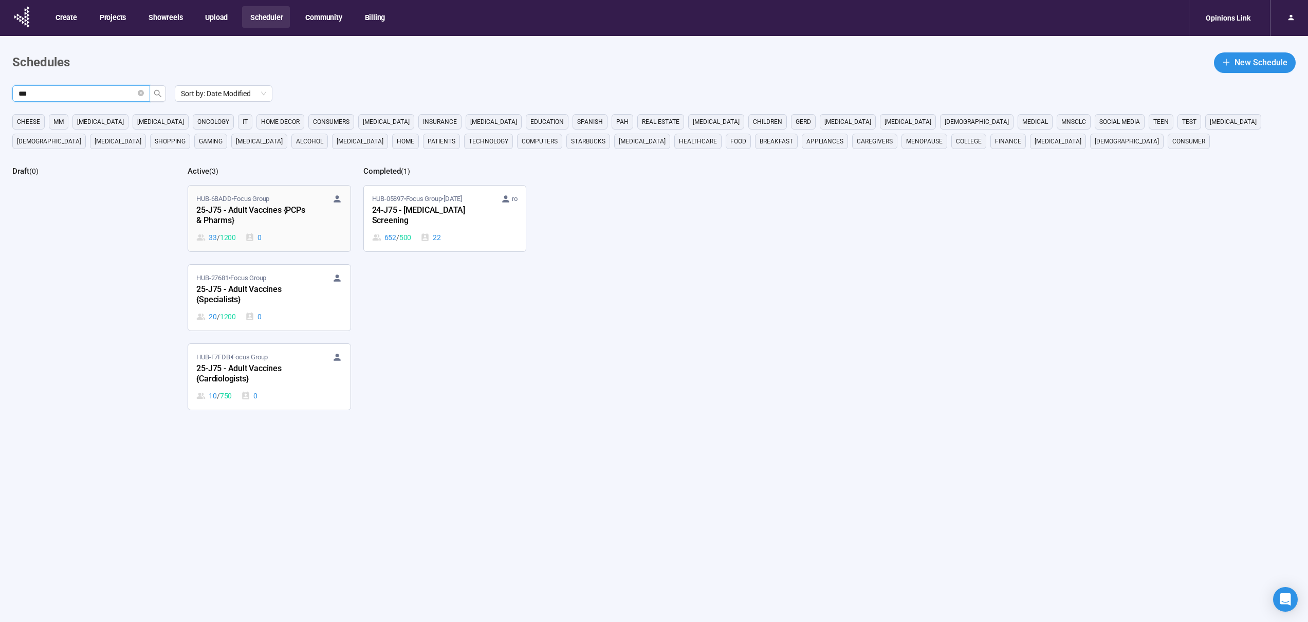
click at [245, 225] on div "25-J75 - Adult Vaccines {PCPs & Pharms}" at bounding box center [252, 216] width 113 height 24
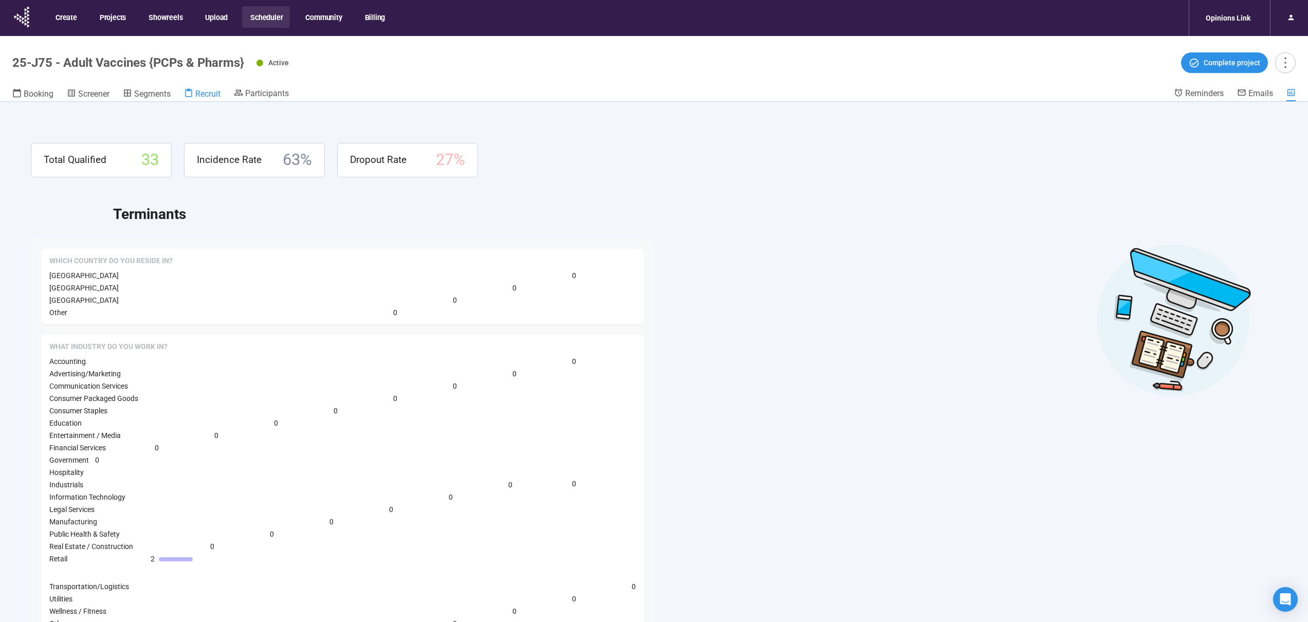
click at [202, 91] on span "Recruit" at bounding box center [207, 94] width 25 height 10
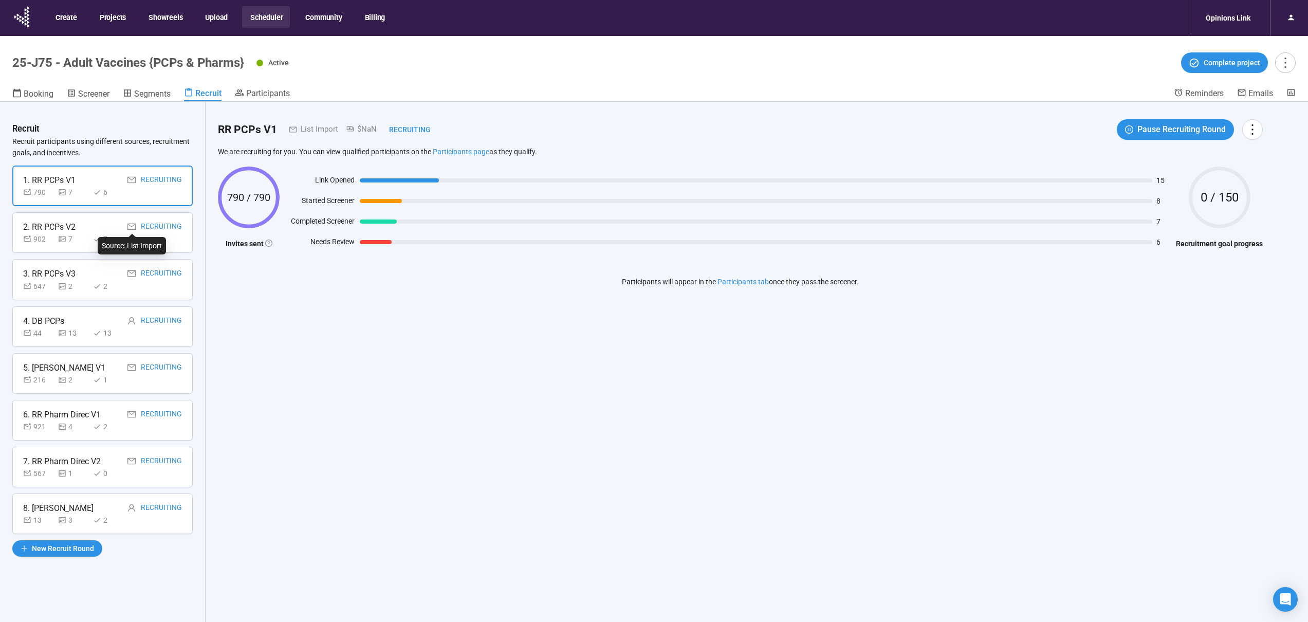
click at [129, 230] on icon "mail" at bounding box center [131, 227] width 8 height 8
click at [94, 473] on icon at bounding box center [97, 473] width 8 height 8
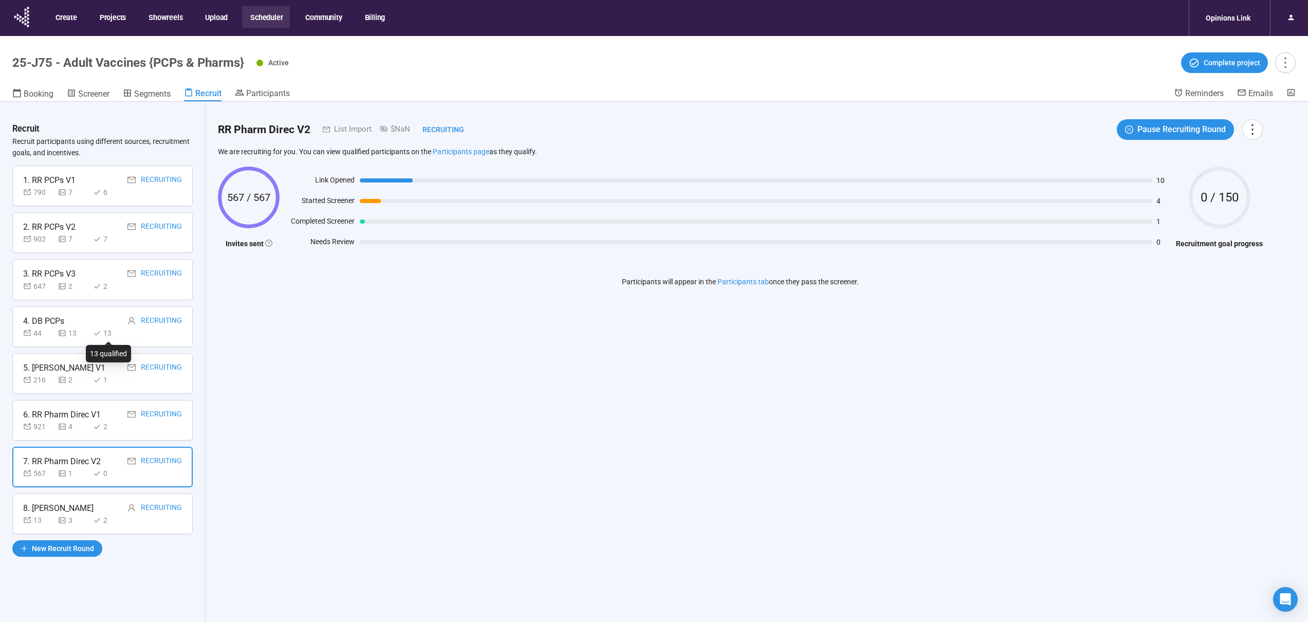
click at [114, 330] on div "13" at bounding box center [108, 332] width 31 height 11
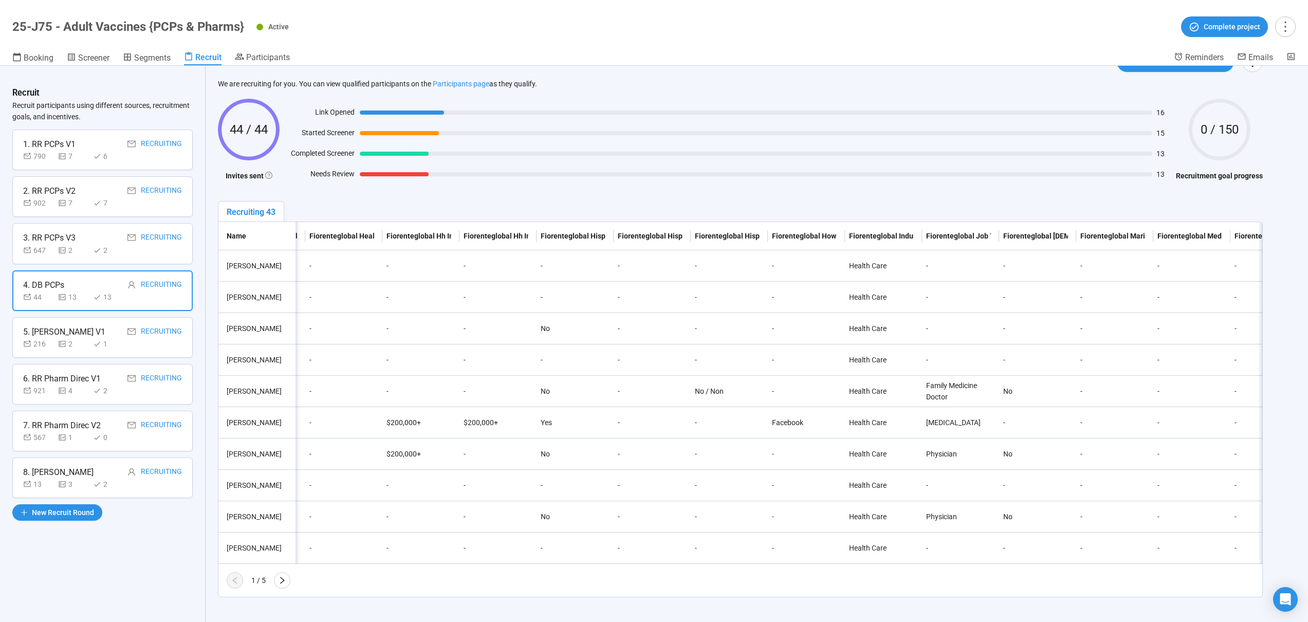
scroll to position [0, 15978]
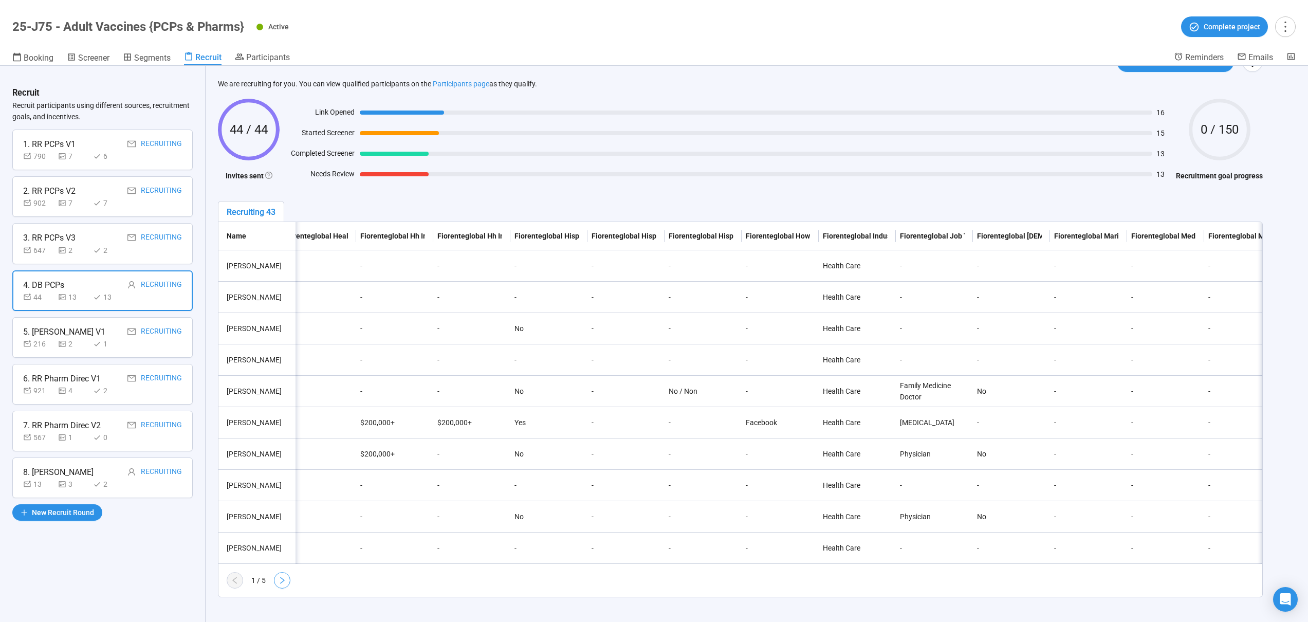
click at [280, 577] on icon "right" at bounding box center [282, 580] width 8 height 8
click at [286, 581] on icon "right" at bounding box center [282, 580] width 8 height 8
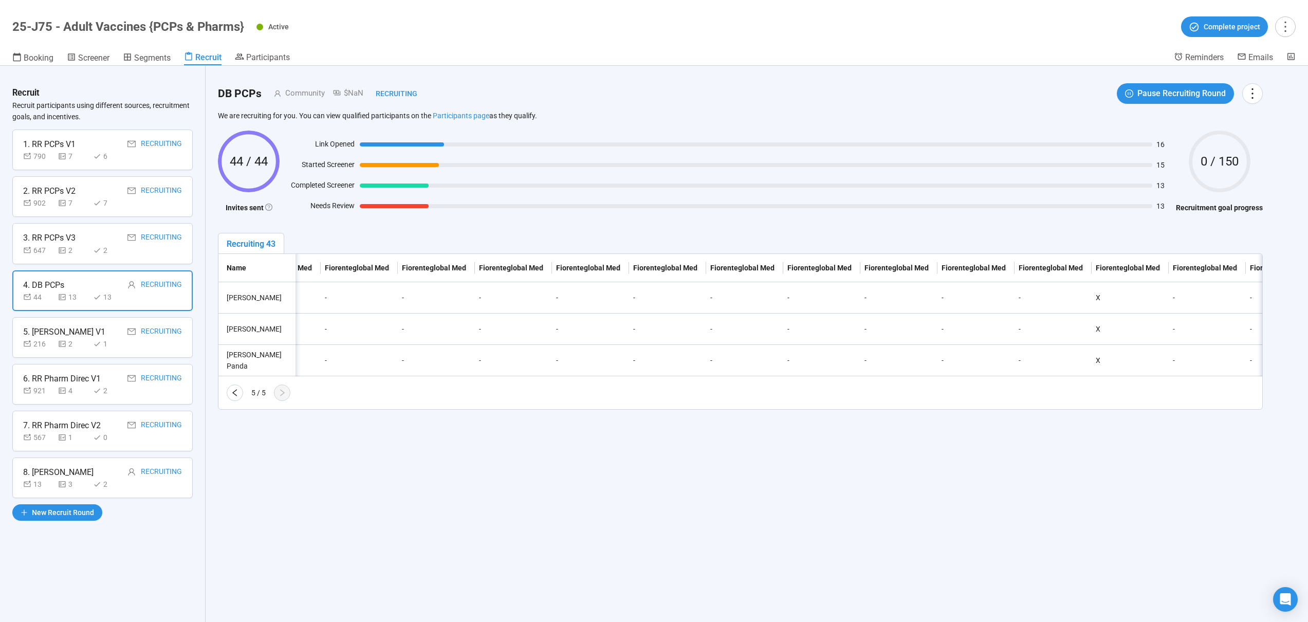
scroll to position [0, 17225]
click at [999, 269] on div "Fiorenteglobal Medical Professional New: Dentist or Dental Professional" at bounding box center [992, 267] width 65 height 11
click at [1053, 270] on div "Fiorenteglobal Medical Professional New: Eye care (Optometrist or eye care prof…" at bounding box center [1069, 267] width 65 height 11
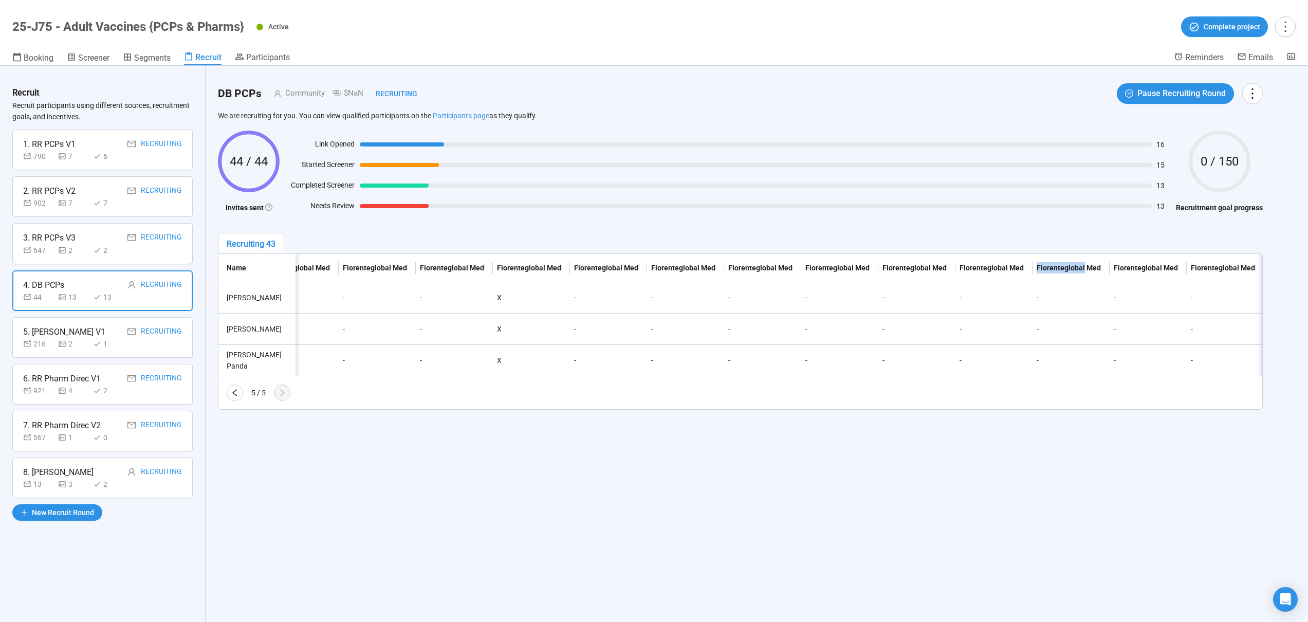
click at [1054, 270] on div "Fiorenteglobal Medical Professional New: Eye care (Optometrist or eye care prof…" at bounding box center [1069, 267] width 65 height 11
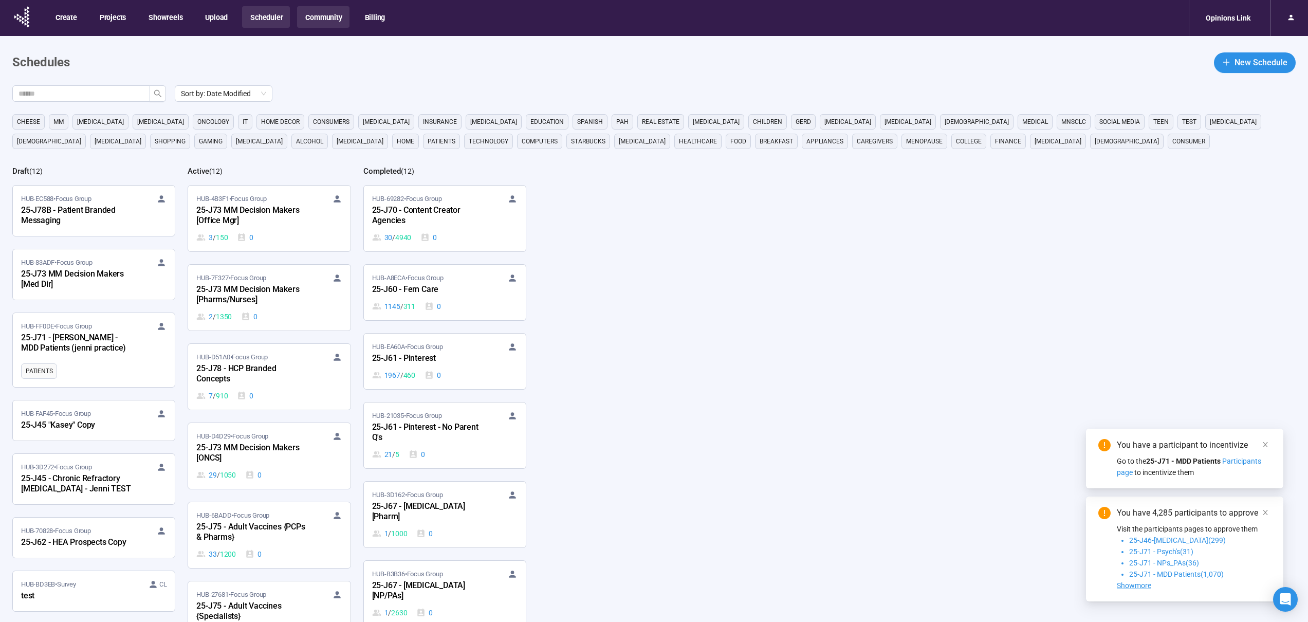
click at [307, 19] on button "Community" at bounding box center [323, 17] width 52 height 22
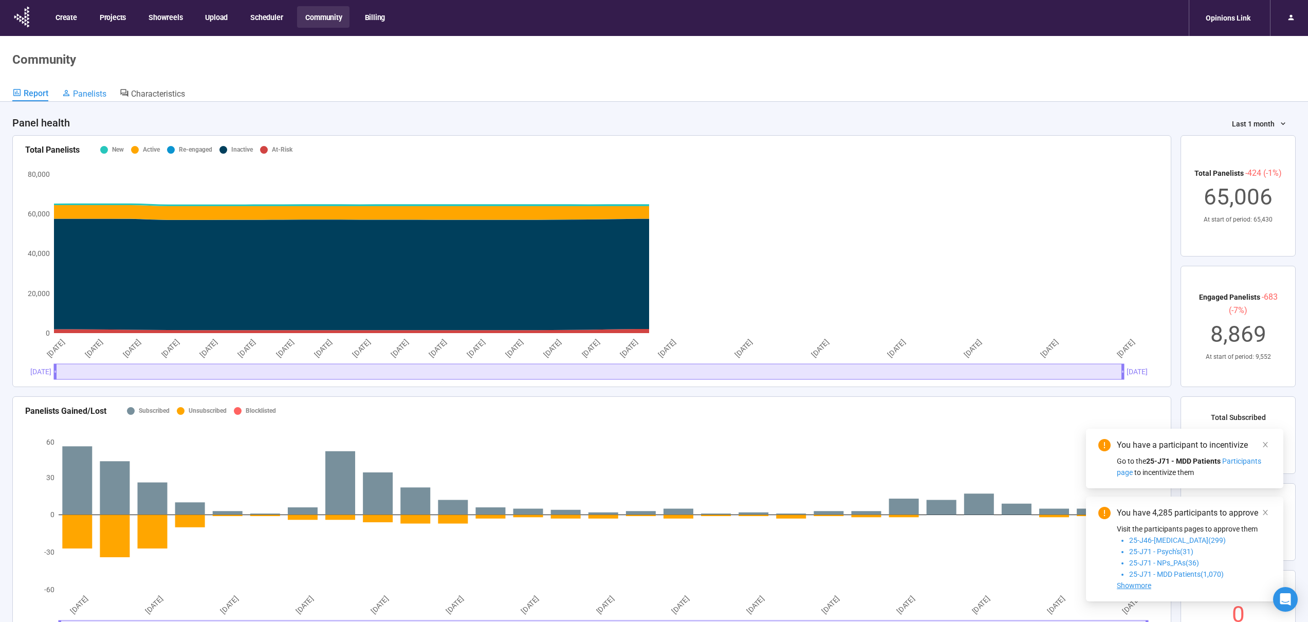
click at [93, 89] on span "Panelists" at bounding box center [89, 94] width 33 height 10
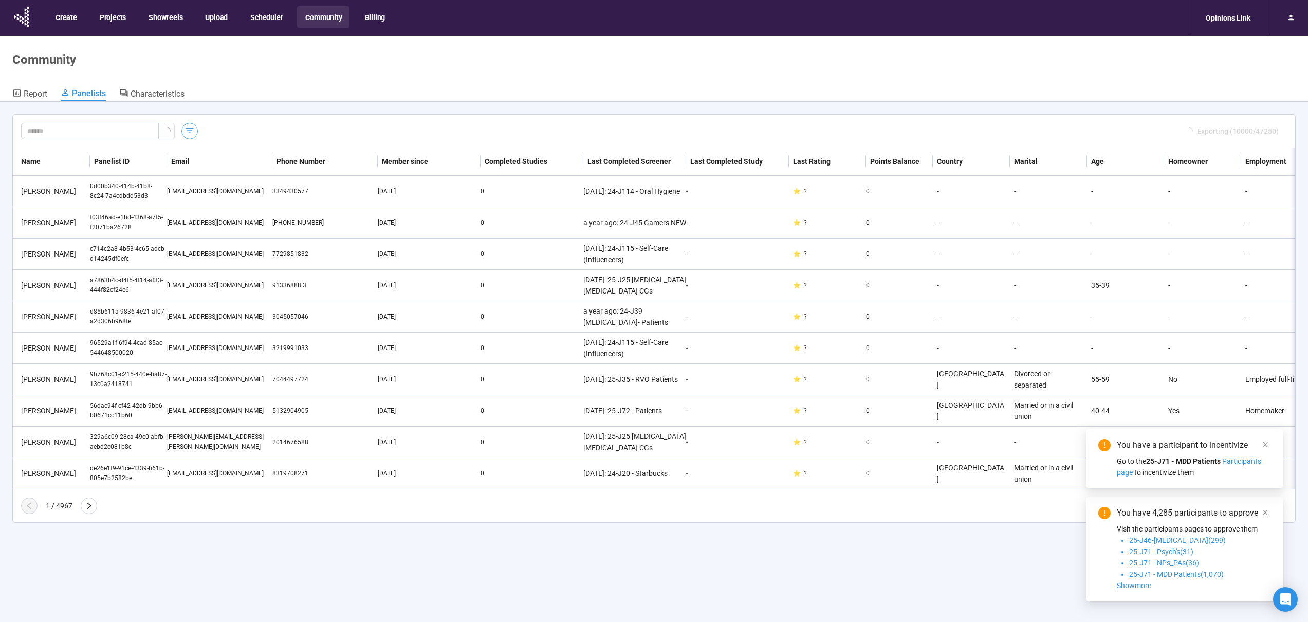
click at [188, 131] on icon "button" at bounding box center [190, 130] width 8 height 5
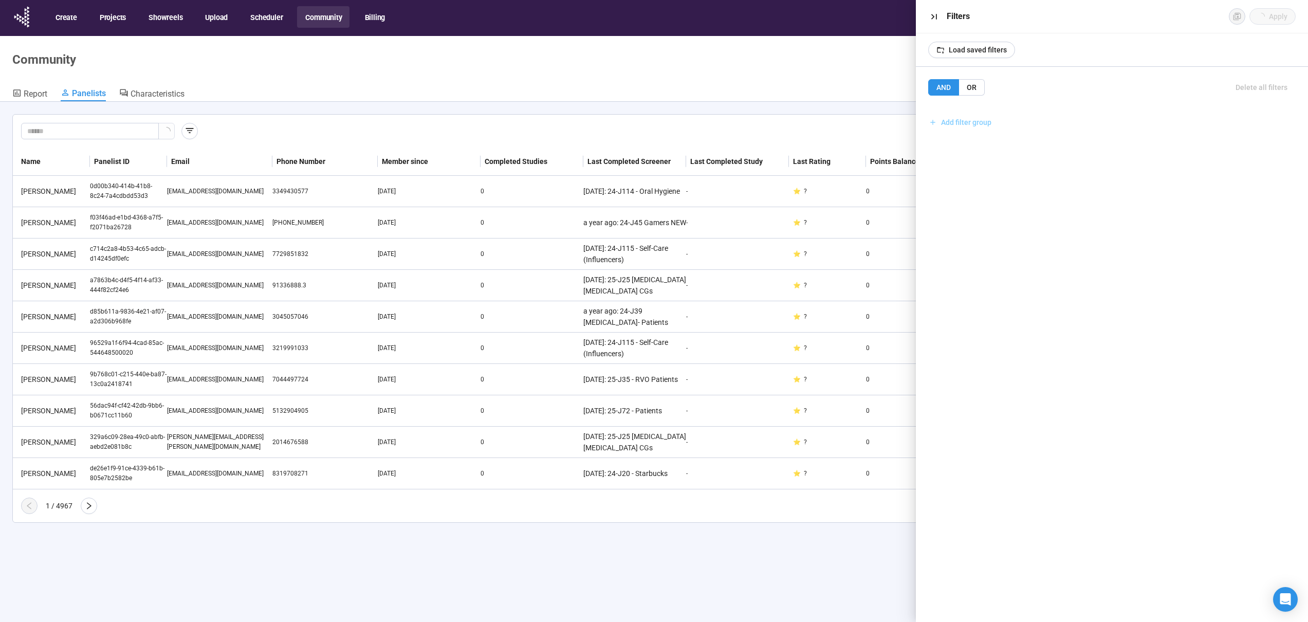
click at [960, 121] on span "Add filter group" at bounding box center [966, 122] width 50 height 11
click at [956, 145] on span "Add filter" at bounding box center [963, 144] width 30 height 11
click at [962, 158] on input "search" at bounding box center [1112, 154] width 342 height 15
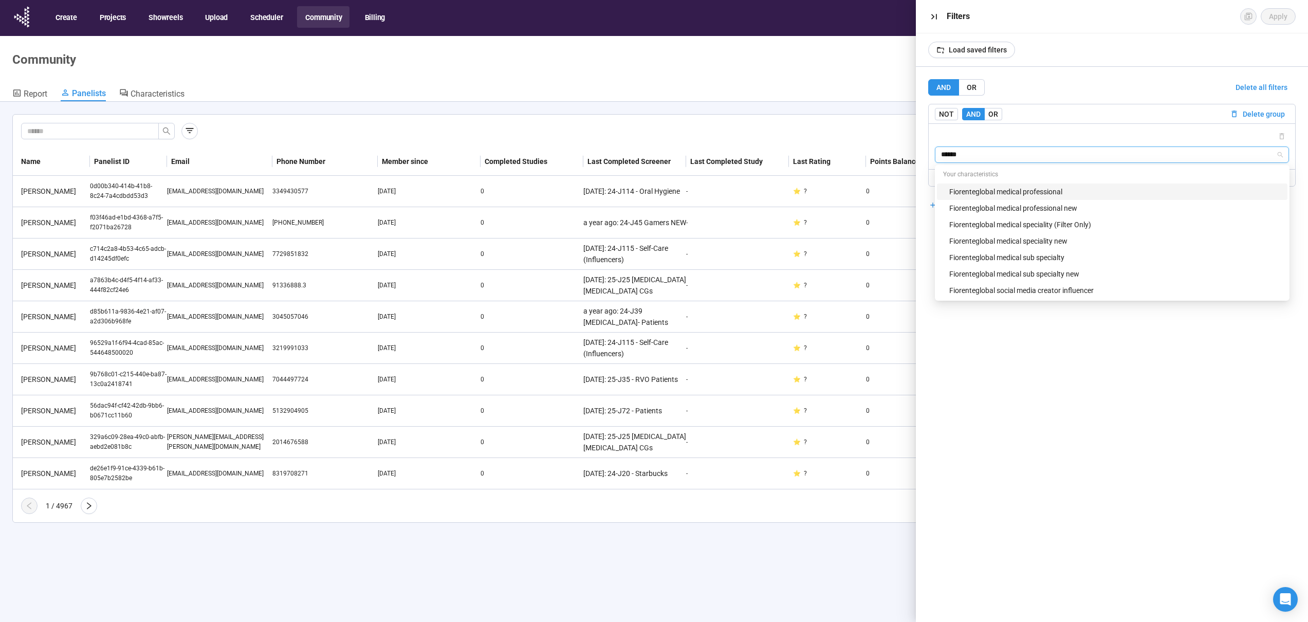
type input "*******"
click at [1032, 244] on div "Fiorenteglobal medical speciality new" at bounding box center [1115, 240] width 332 height 11
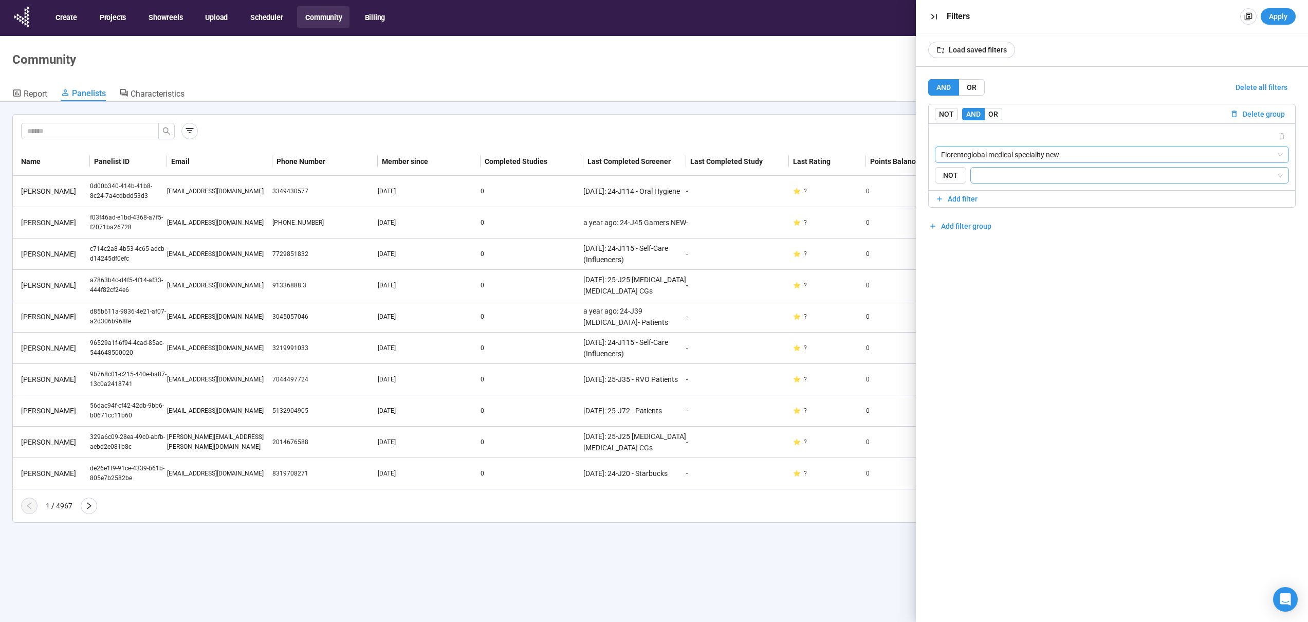
click at [1036, 172] on input "search" at bounding box center [1127, 175] width 300 height 12
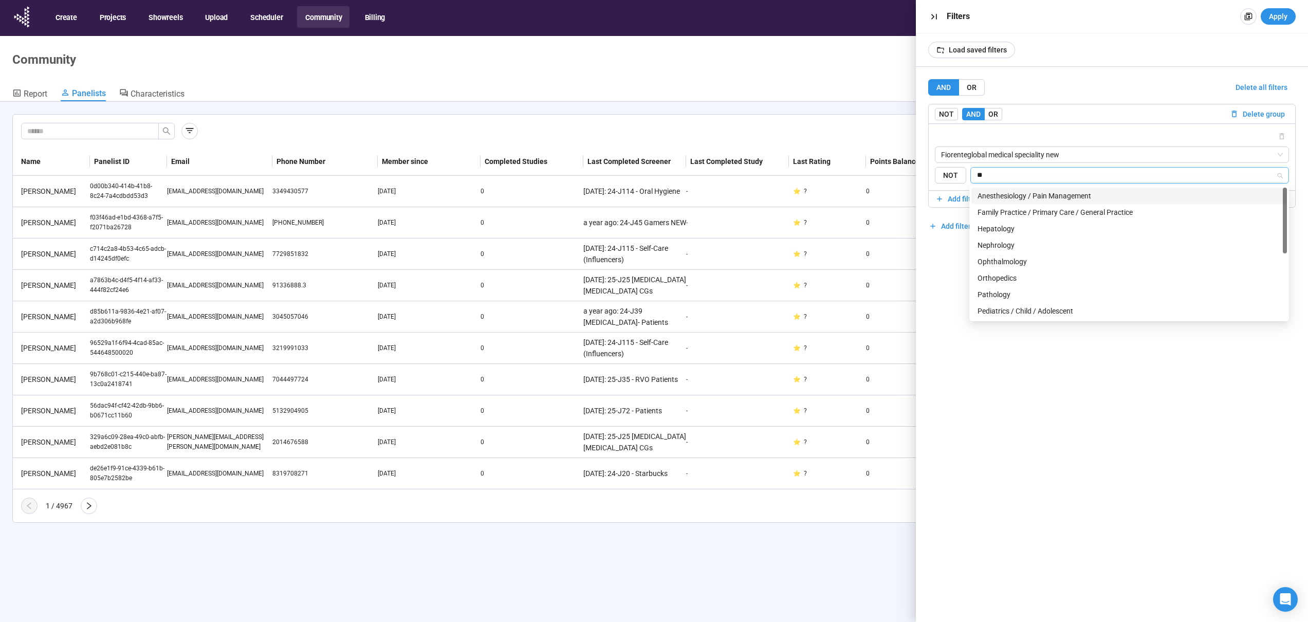
type input "***"
click at [1036, 213] on div "Pediatrics / Child / Adolescent" at bounding box center [1129, 212] width 303 height 11
click at [1273, 15] on span "Apply" at bounding box center [1278, 16] width 19 height 11
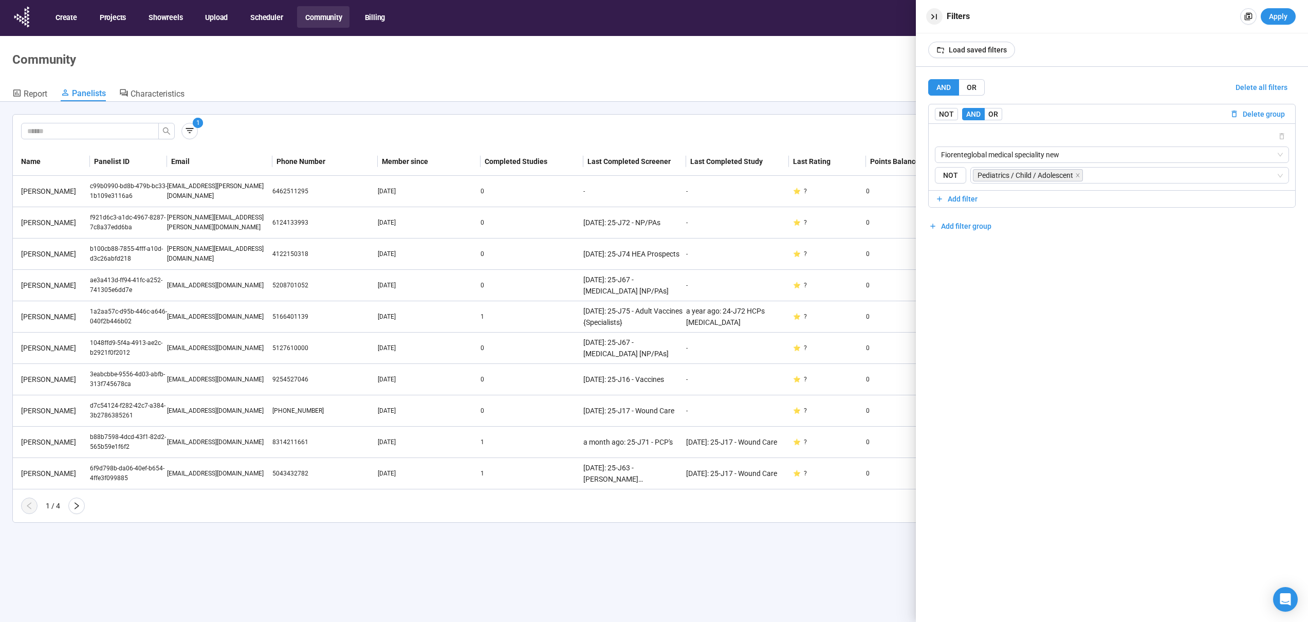
click at [932, 19] on icon "button" at bounding box center [934, 16] width 11 height 11
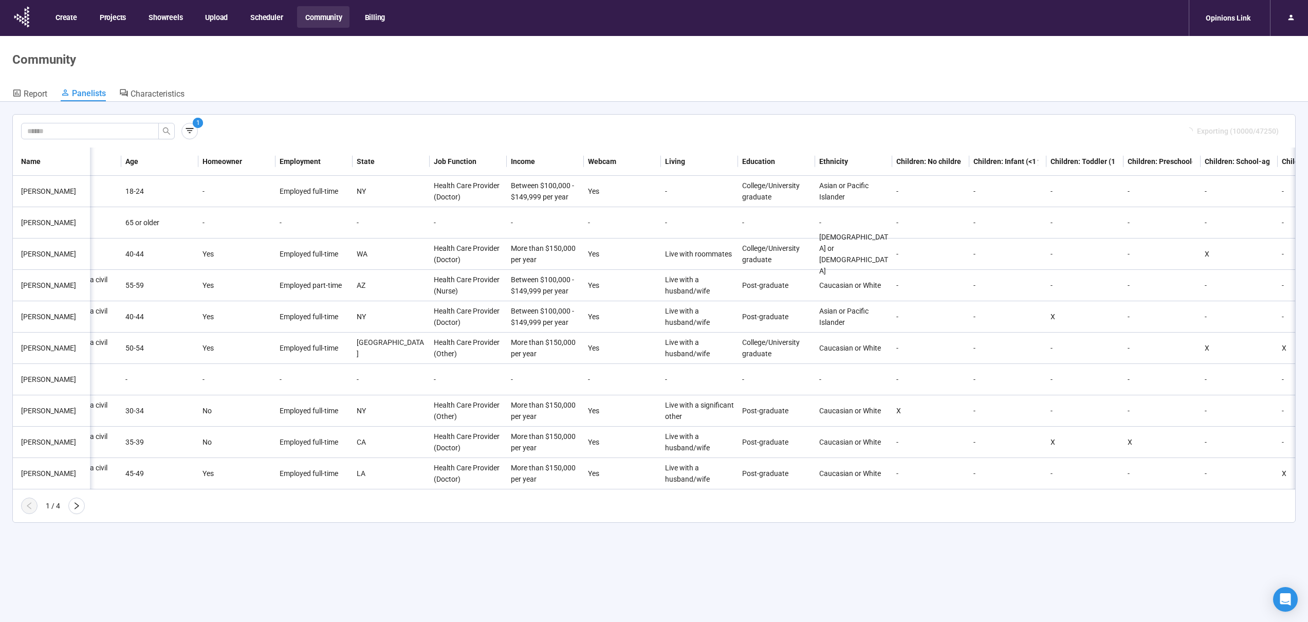
scroll to position [0, 1435]
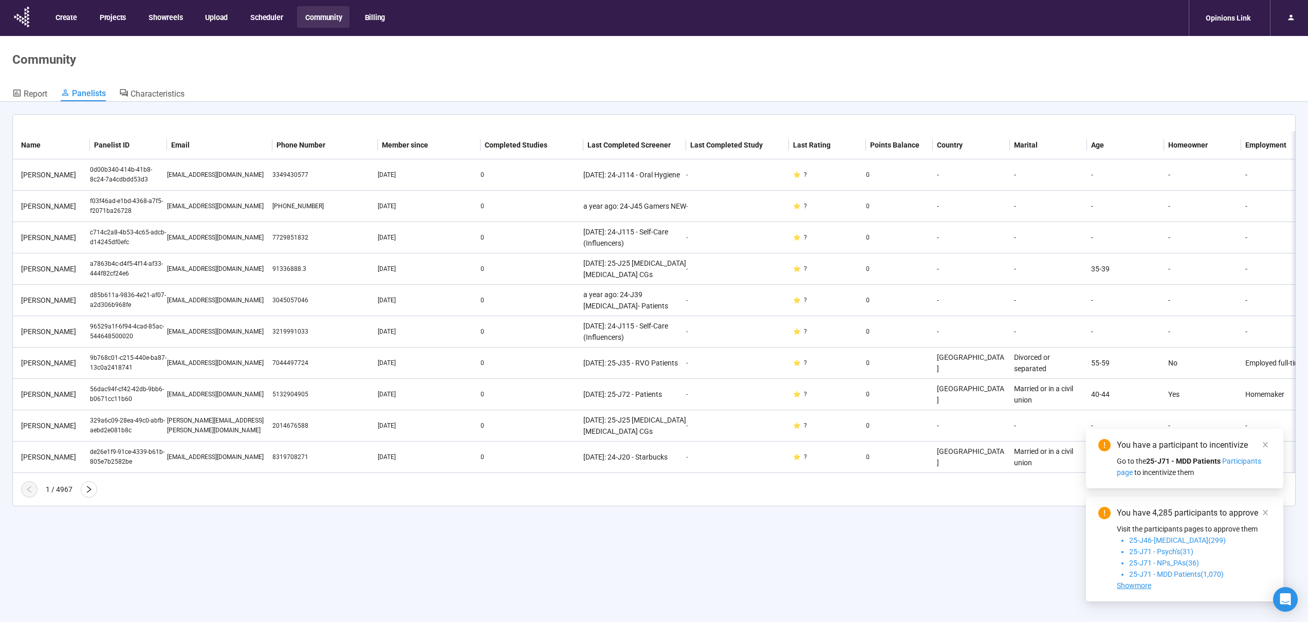
click at [1261, 446] on link at bounding box center [1265, 444] width 11 height 11
click at [1264, 509] on icon "close" at bounding box center [1265, 512] width 7 height 7
